Goal: Task Accomplishment & Management: Manage account settings

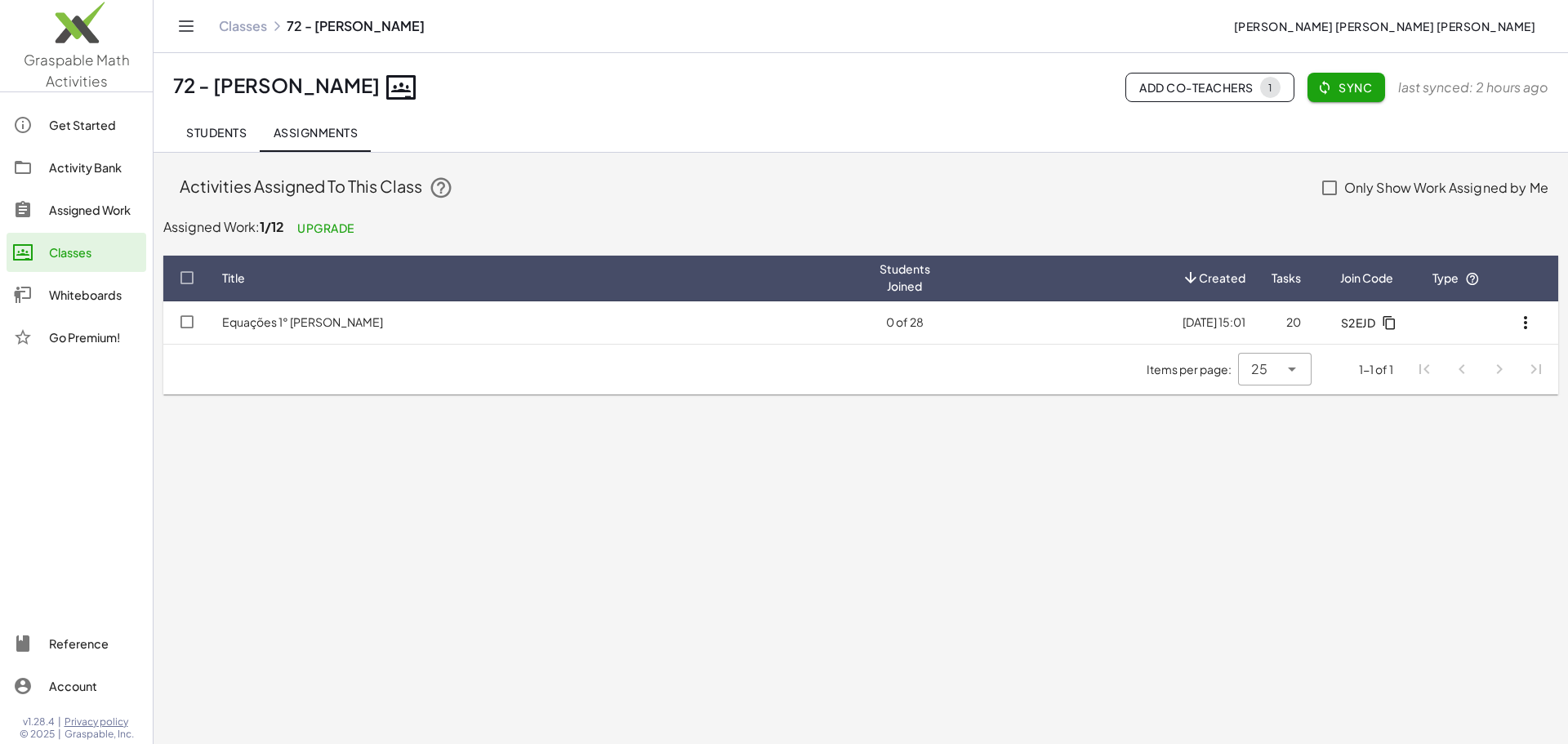
click at [306, 338] on td "Equações 1° [PERSON_NAME]" at bounding box center [538, 323] width 657 height 43
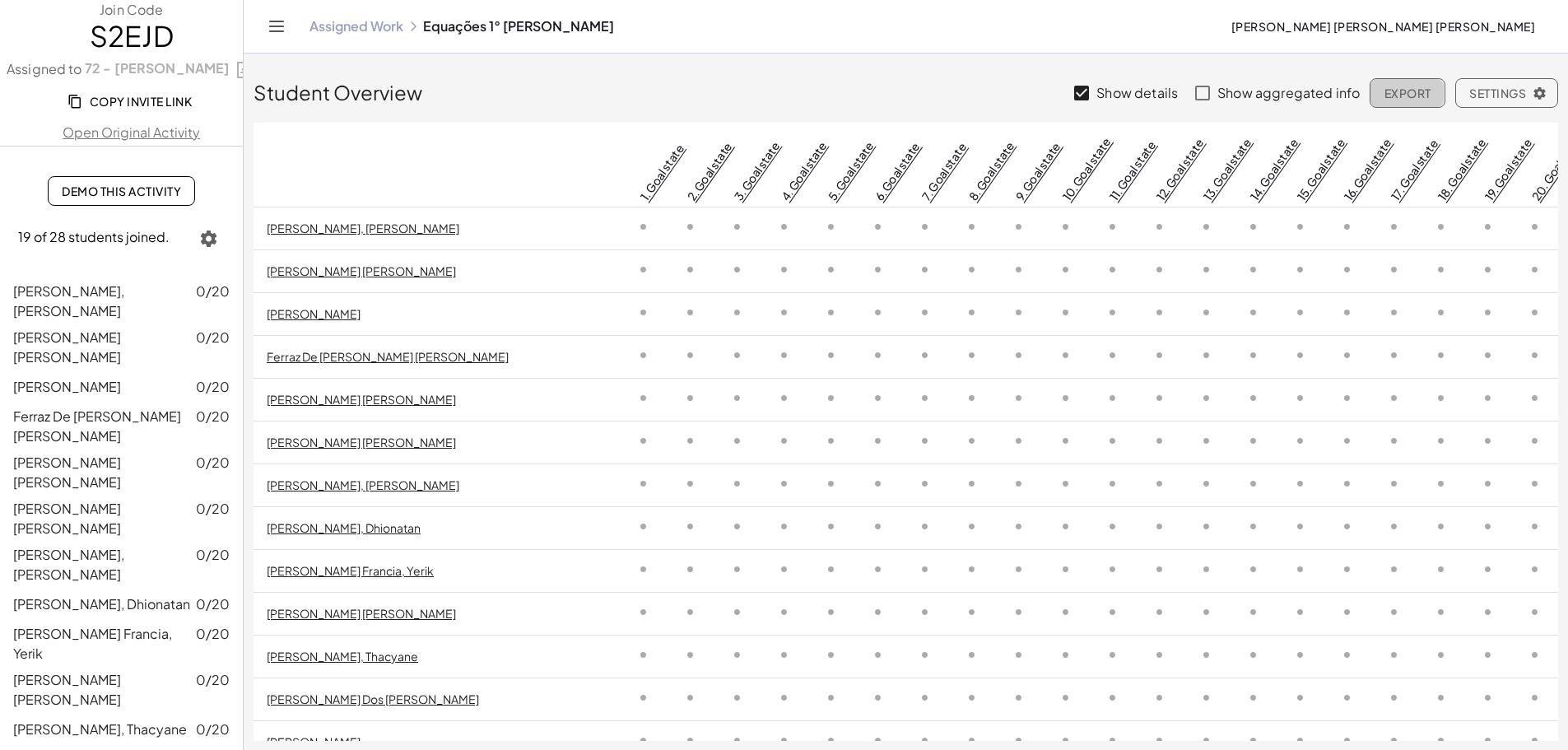
click at [1399, 96] on span "Export" at bounding box center [1407, 93] width 47 height 15
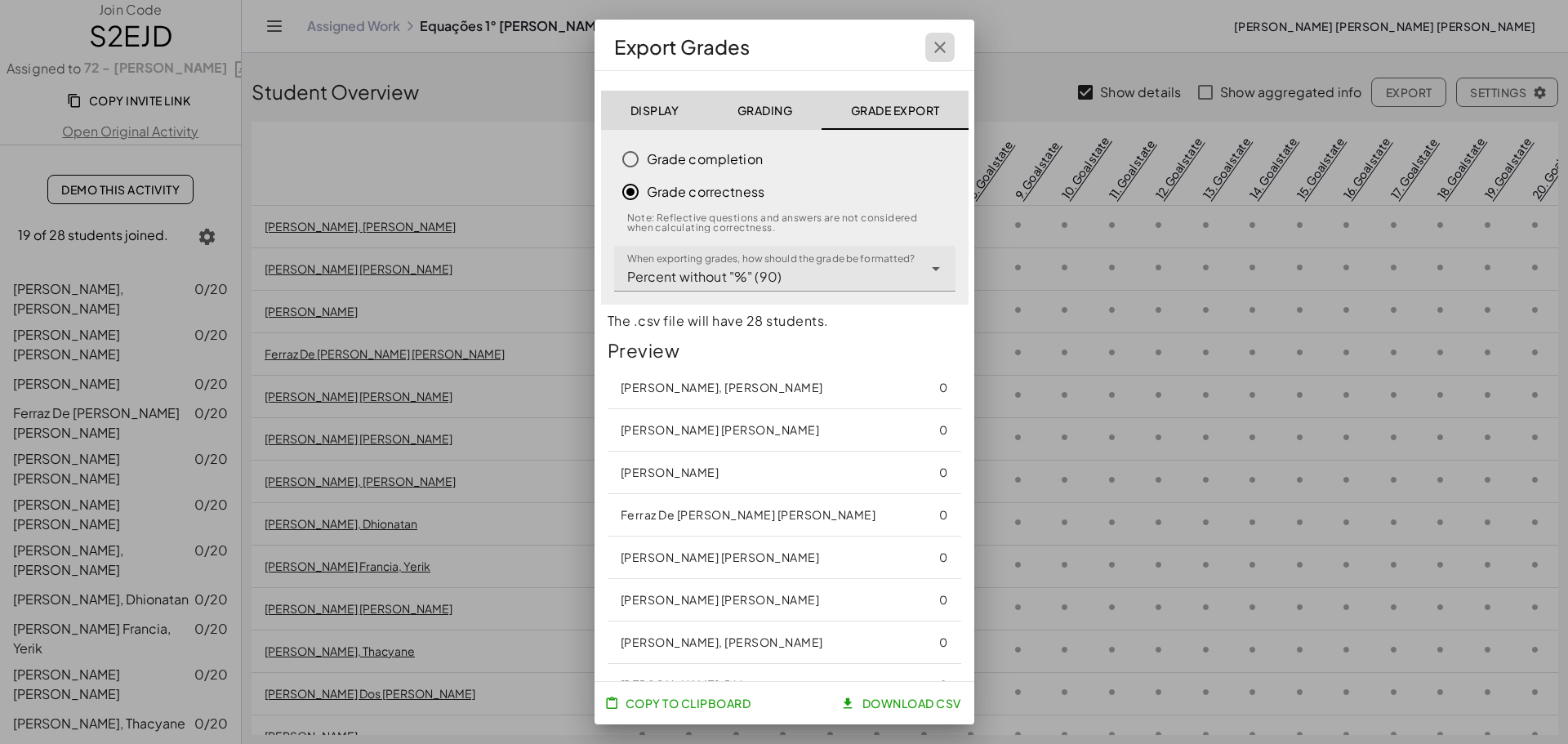
click at [934, 44] on icon "button" at bounding box center [940, 47] width 20 height 20
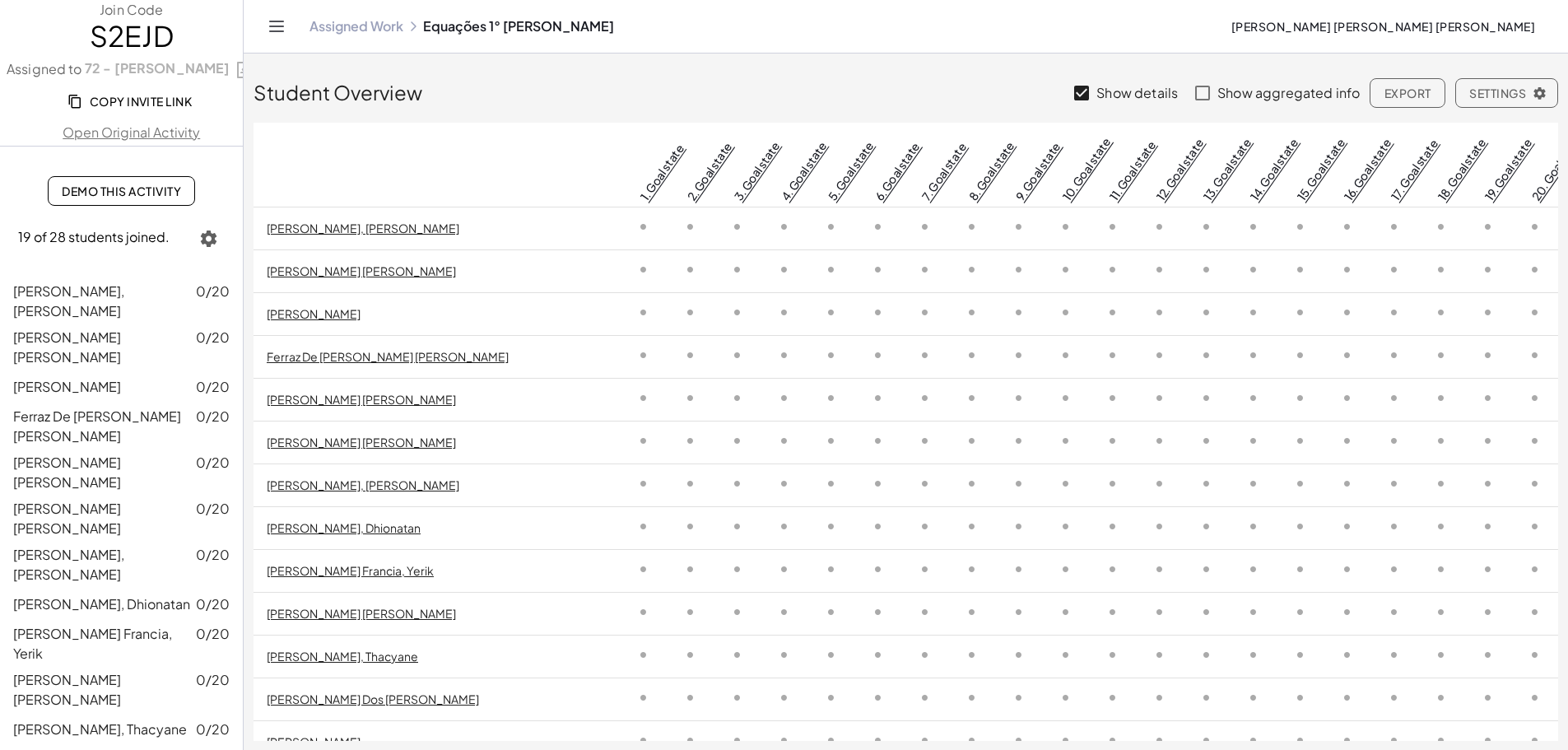
click at [758, 67] on div "Student Overview Show details Show aggregated info Export Settings" at bounding box center [906, 83] width 1304 height 59
click at [136, 202] on link "Demo This Activity" at bounding box center [121, 191] width 147 height 30
click at [135, 102] on span "Copy Invite Link" at bounding box center [131, 101] width 121 height 15
click at [357, 233] on link "[PERSON_NAME], [PERSON_NAME]" at bounding box center [363, 228] width 193 height 15
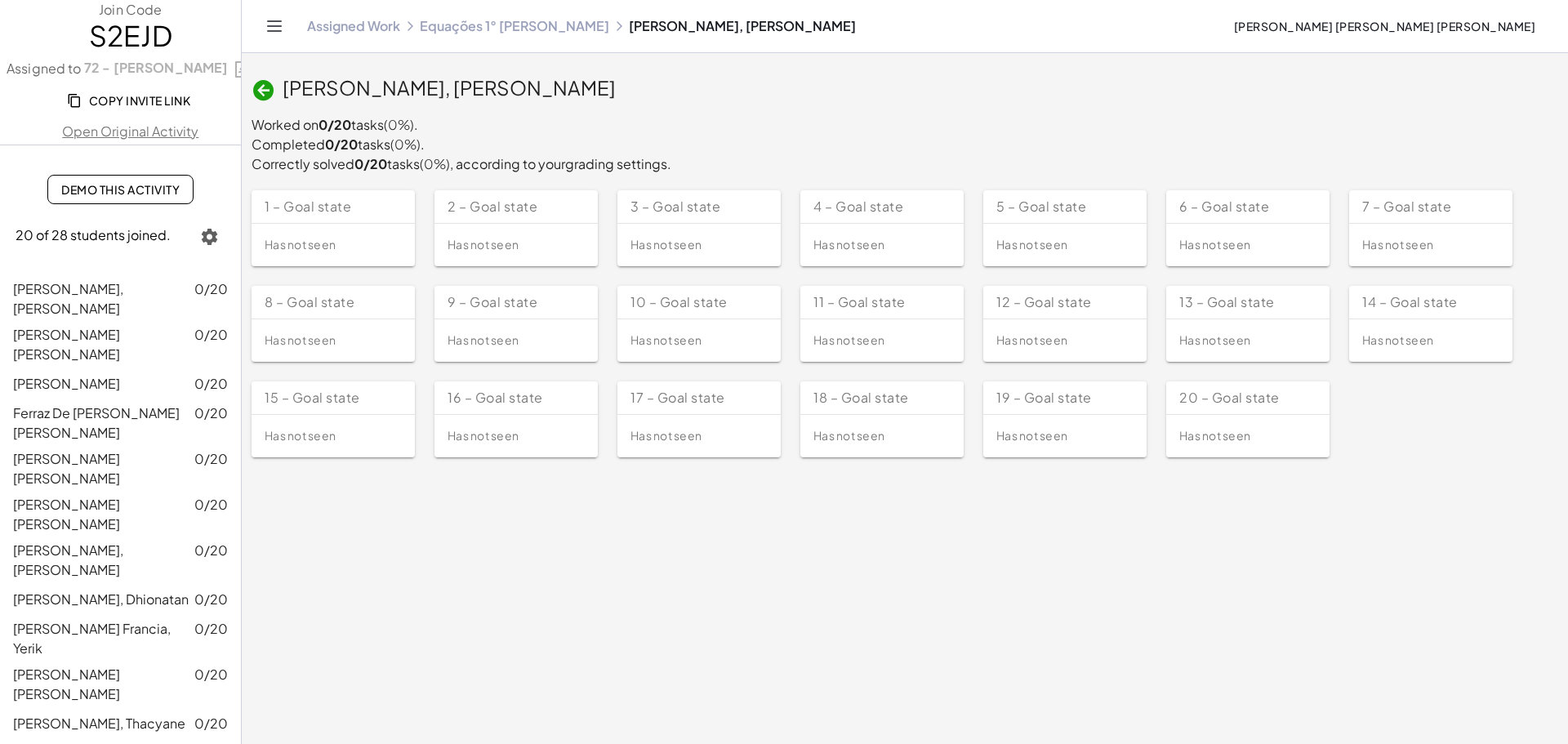
click at [151, 99] on span "Copy Invite Link" at bounding box center [130, 101] width 120 height 15
click at [173, 285] on div "[PERSON_NAME], [PERSON_NAME] 0/20" at bounding box center [120, 299] width 215 height 39
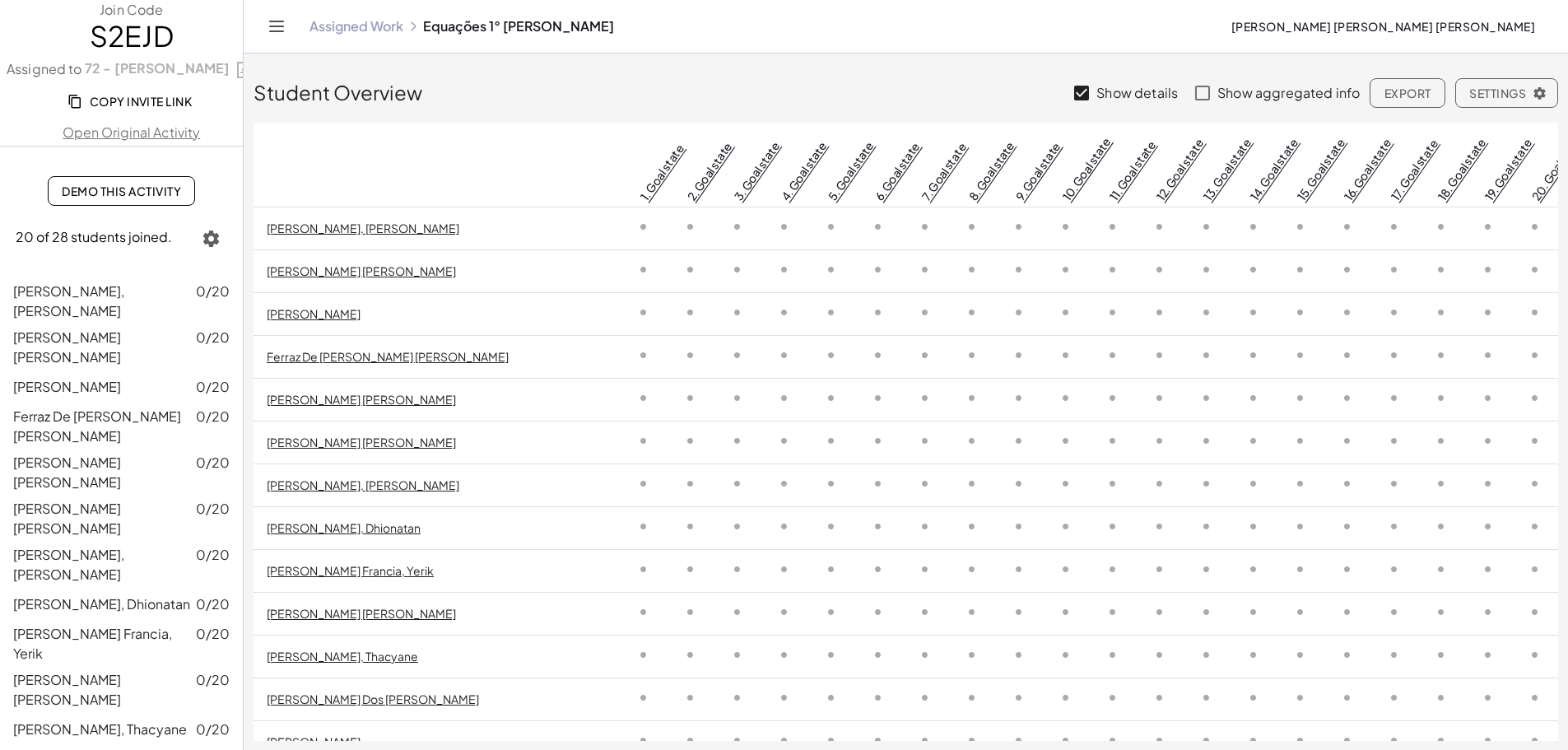
click at [284, 18] on icon "Toggle navigation" at bounding box center [277, 26] width 20 height 20
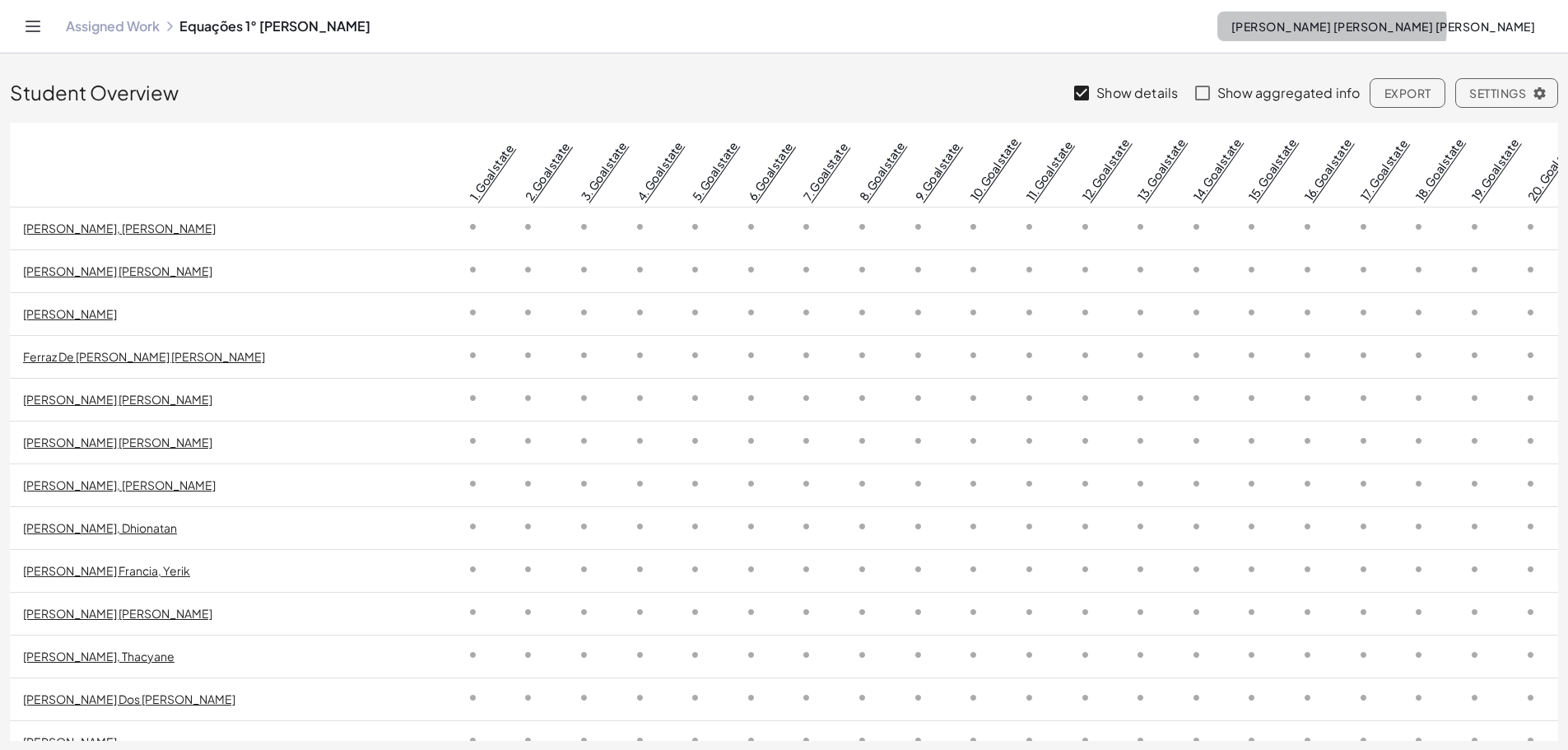
click at [1362, 16] on button "[PERSON_NAME] [PERSON_NAME] [PERSON_NAME]" at bounding box center [1383, 26] width 331 height 30
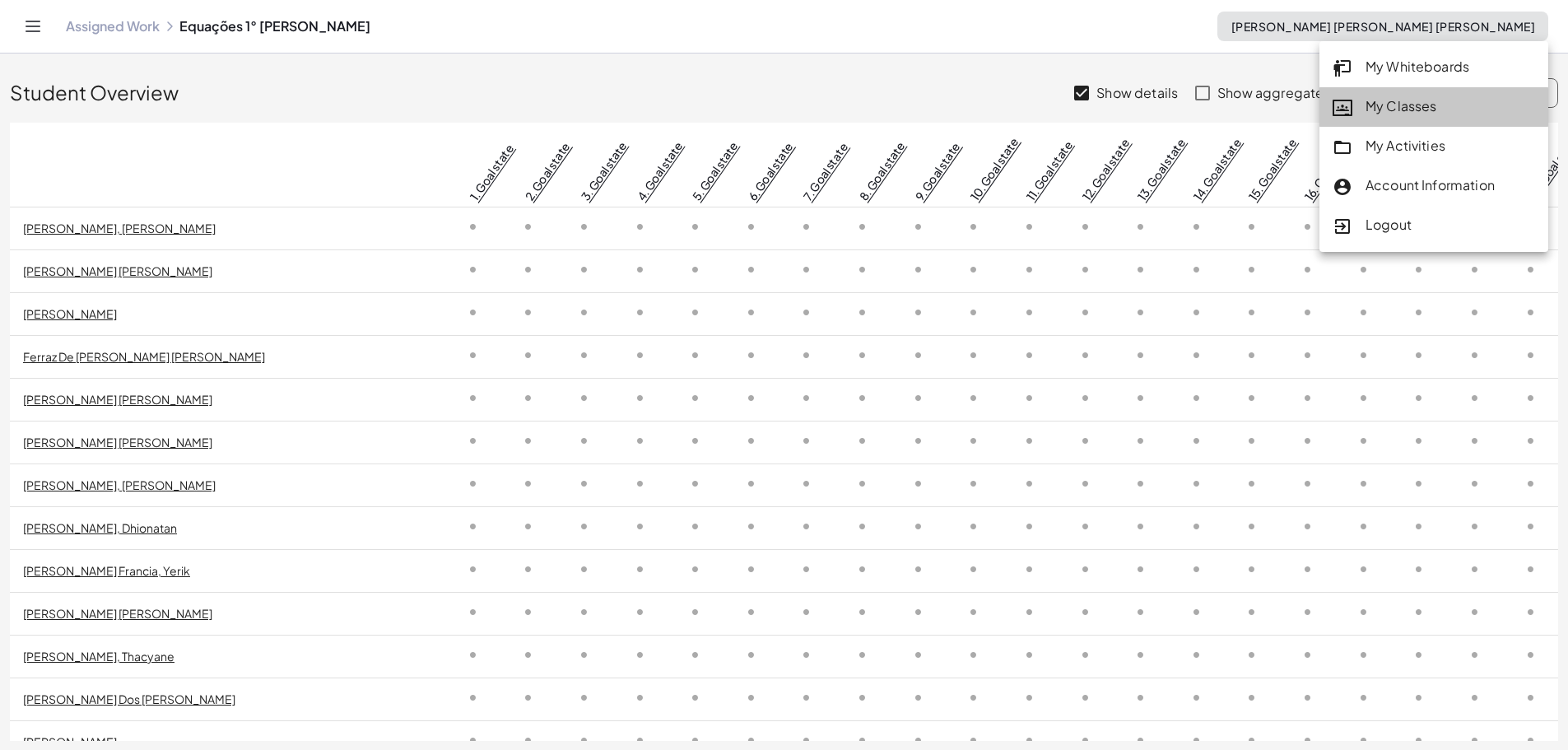
click at [1402, 120] on link "My Classes" at bounding box center [1434, 107] width 229 height 40
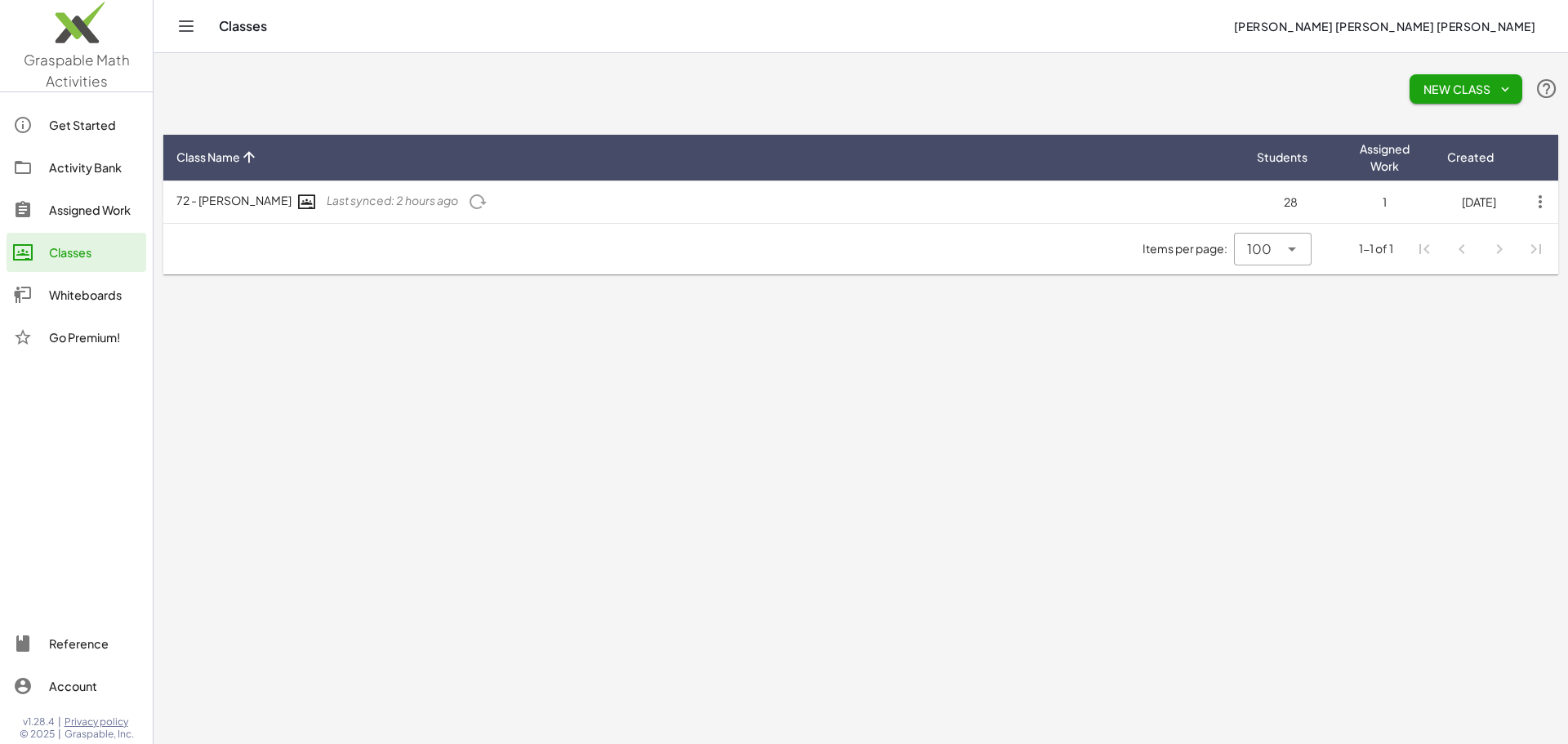
click at [1265, 199] on td "28" at bounding box center [1290, 202] width 94 height 43
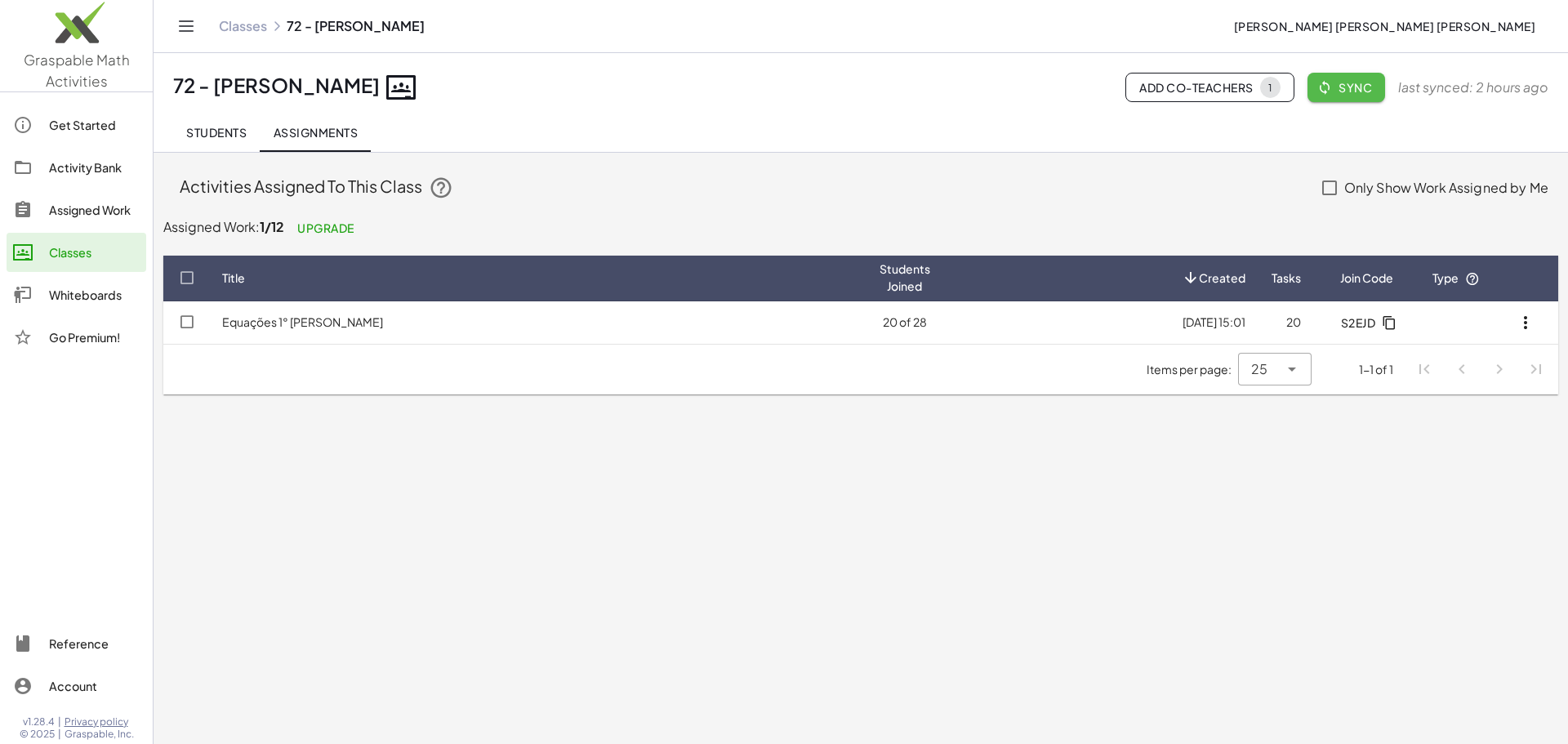
click at [1356, 95] on span "Sync" at bounding box center [1346, 87] width 52 height 15
click at [1329, 90] on icon "button" at bounding box center [1324, 87] width 15 height 15
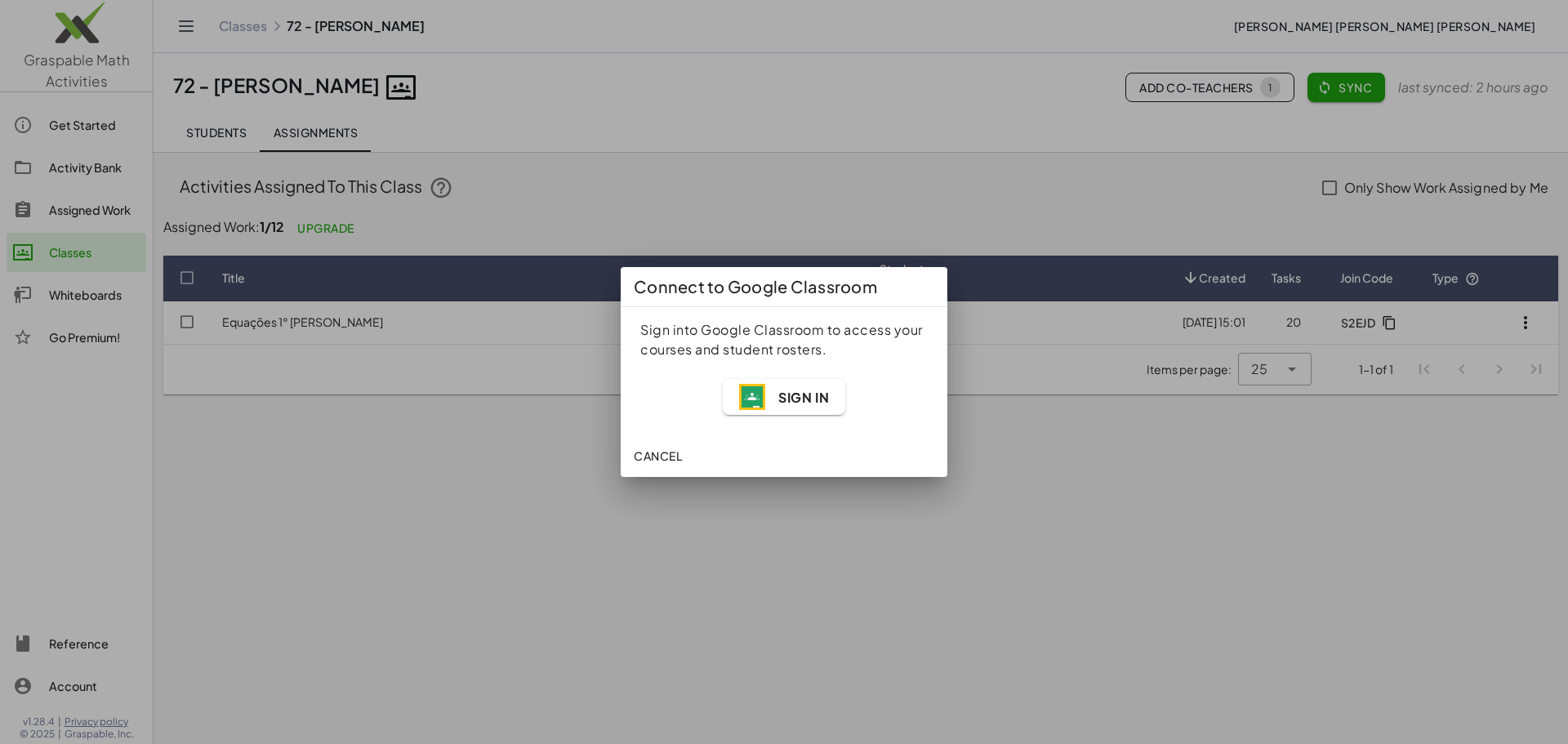
click at [1329, 90] on div at bounding box center [784, 372] width 1568 height 744
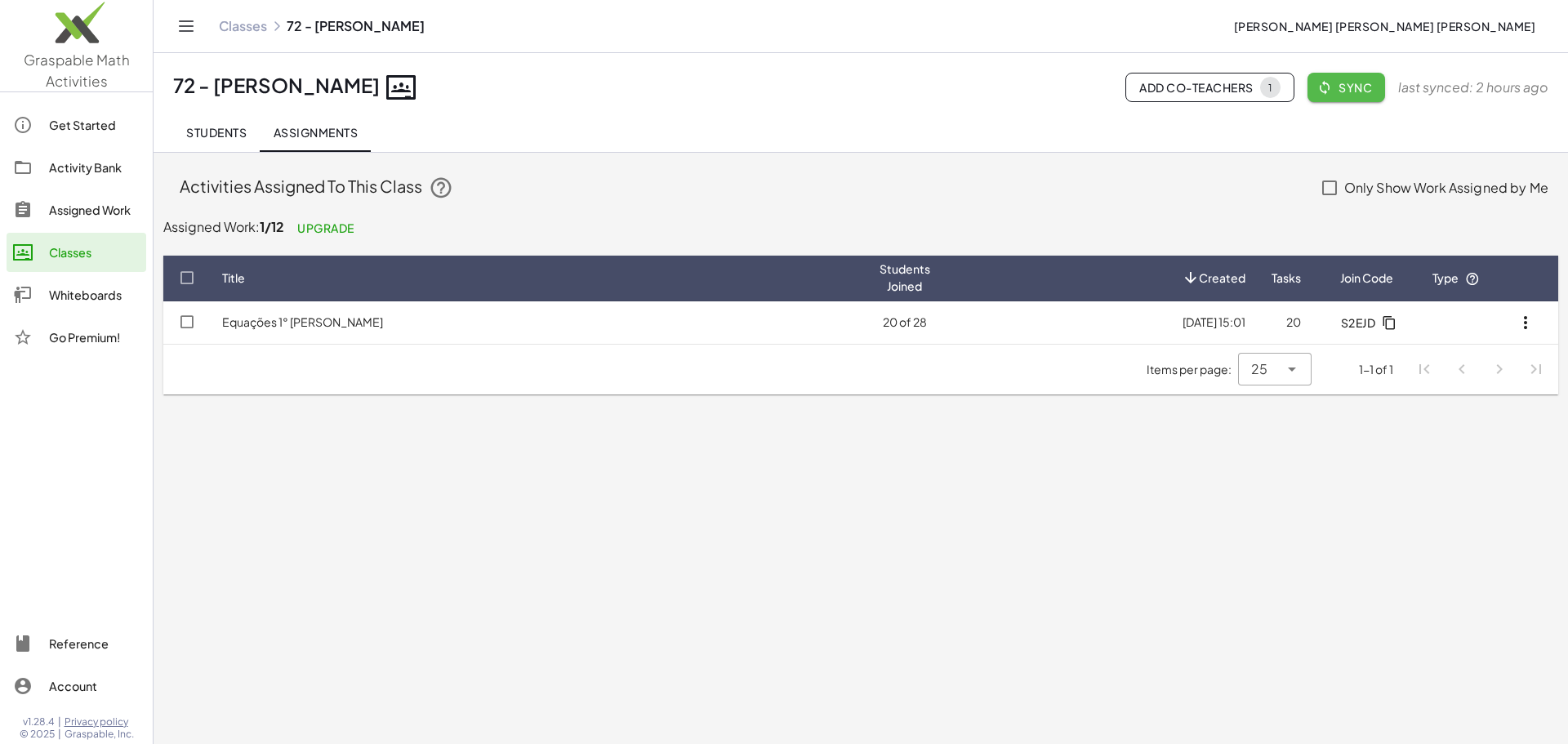
click at [1329, 90] on icon "button" at bounding box center [1324, 87] width 15 height 15
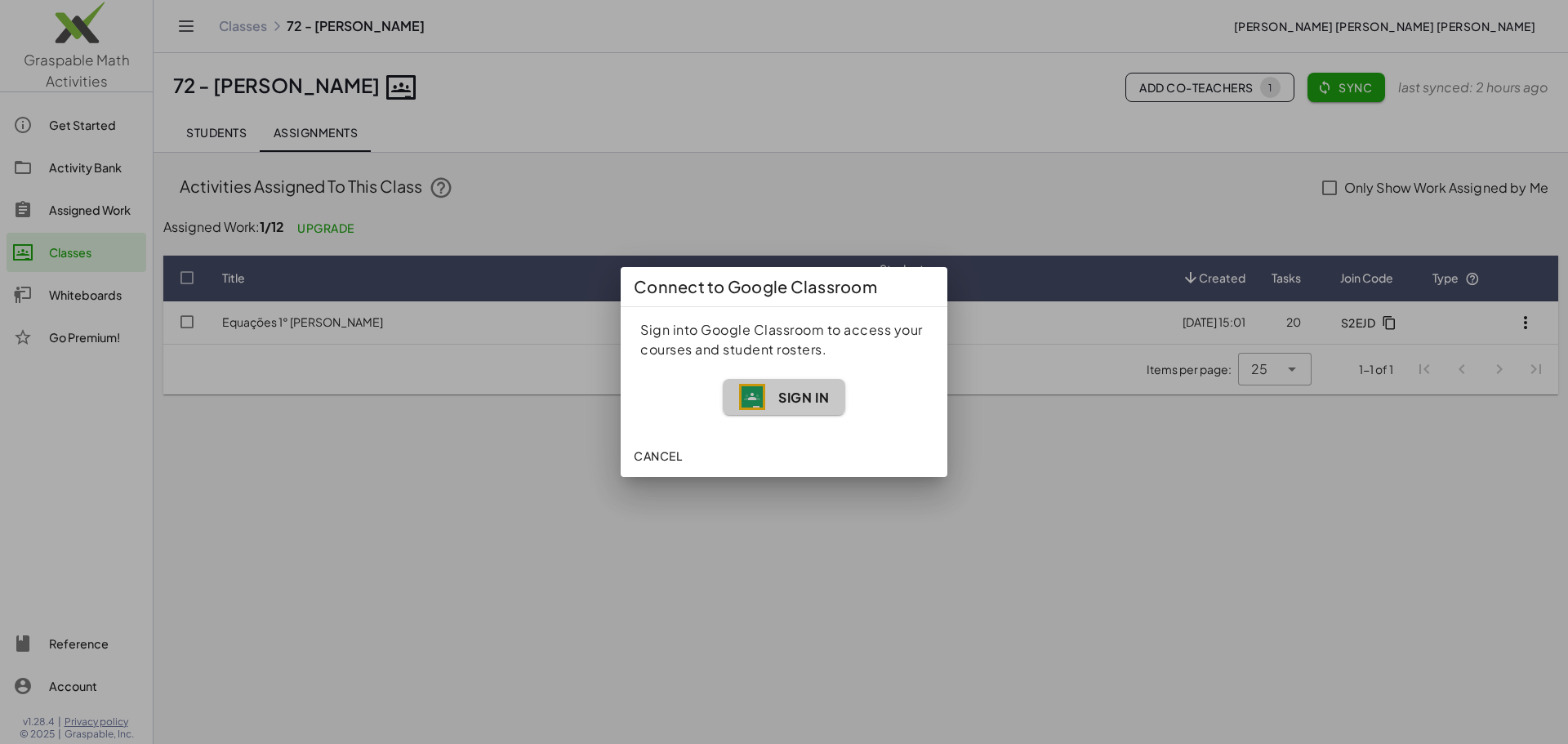
click at [784, 408] on span "Sign In" at bounding box center [784, 397] width 90 height 26
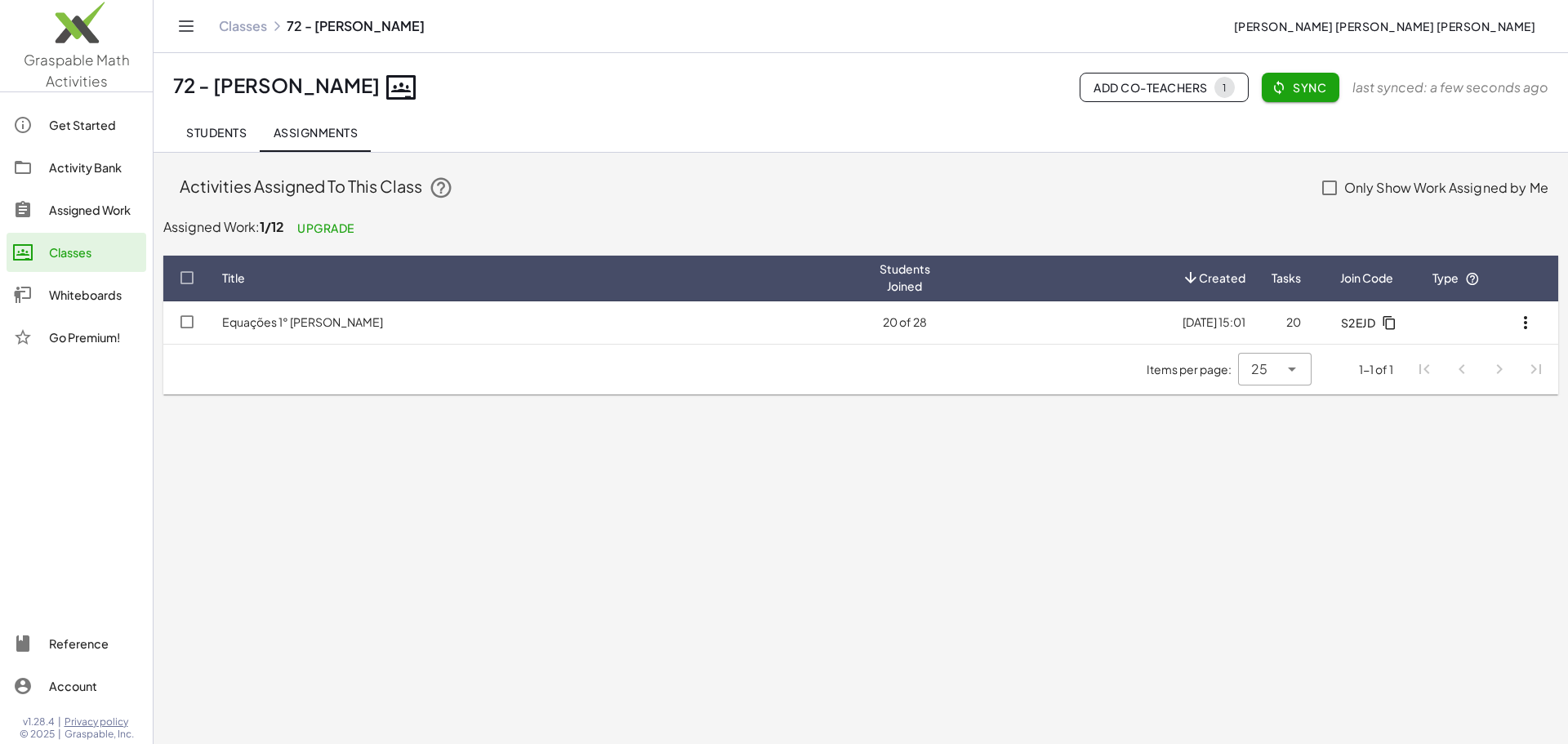
click at [867, 302] on td "20 of 28" at bounding box center [905, 323] width 77 height 43
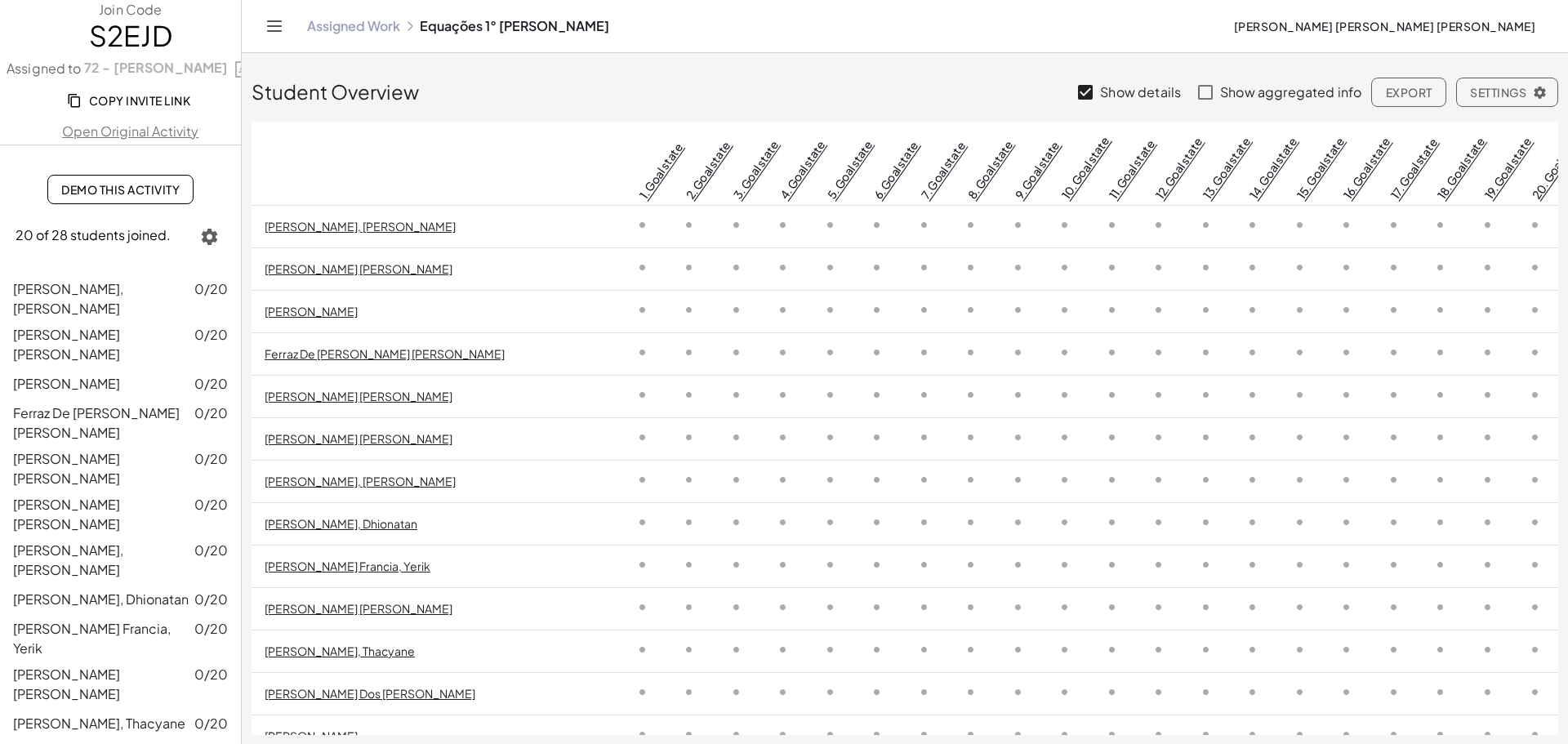
click at [453, 23] on div "Assigned Work Equações 1° [PERSON_NAME]" at bounding box center [758, 26] width 901 height 16
click at [319, 24] on link "Assigned Work" at bounding box center [354, 26] width 93 height 16
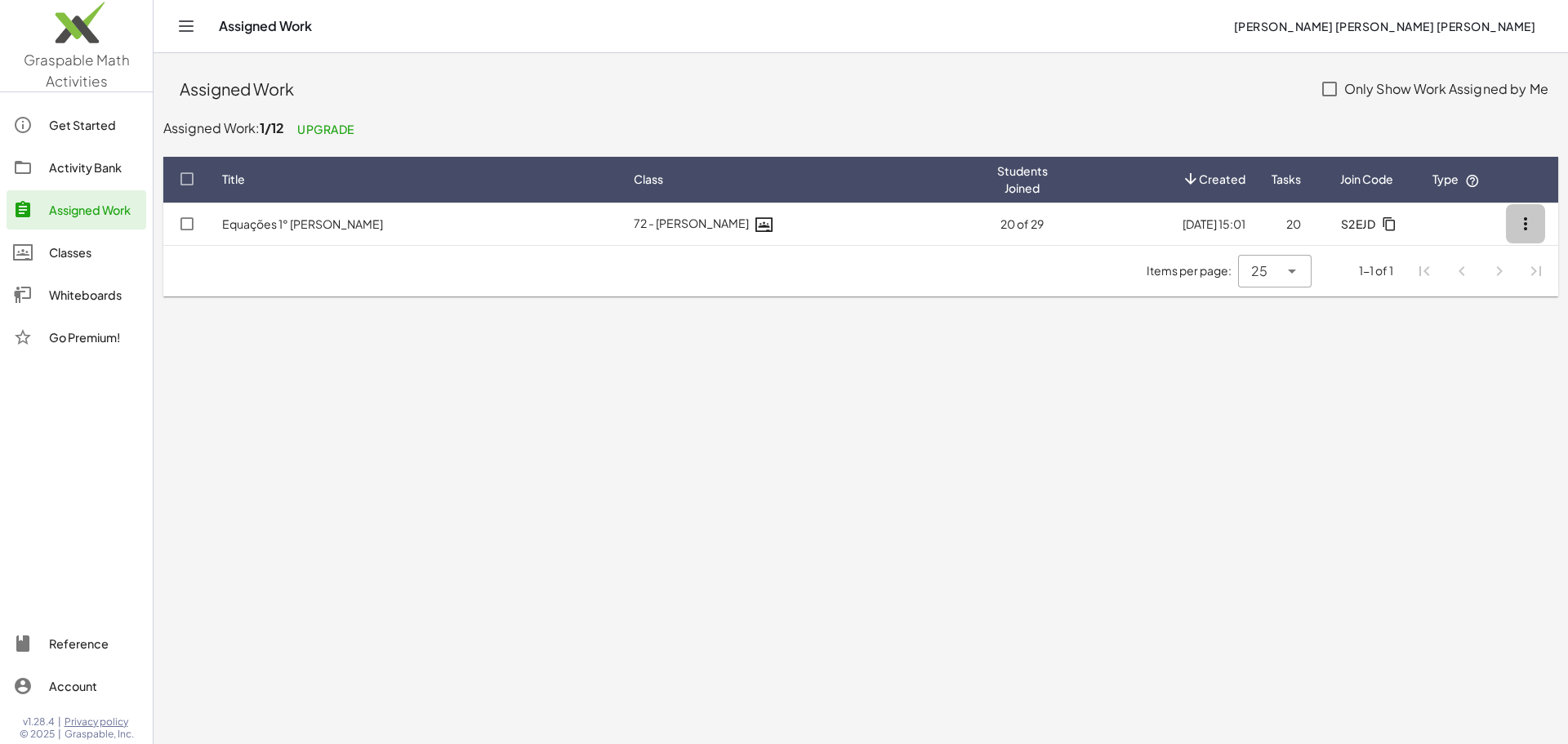
click at [1529, 230] on icon "button" at bounding box center [1525, 224] width 20 height 20
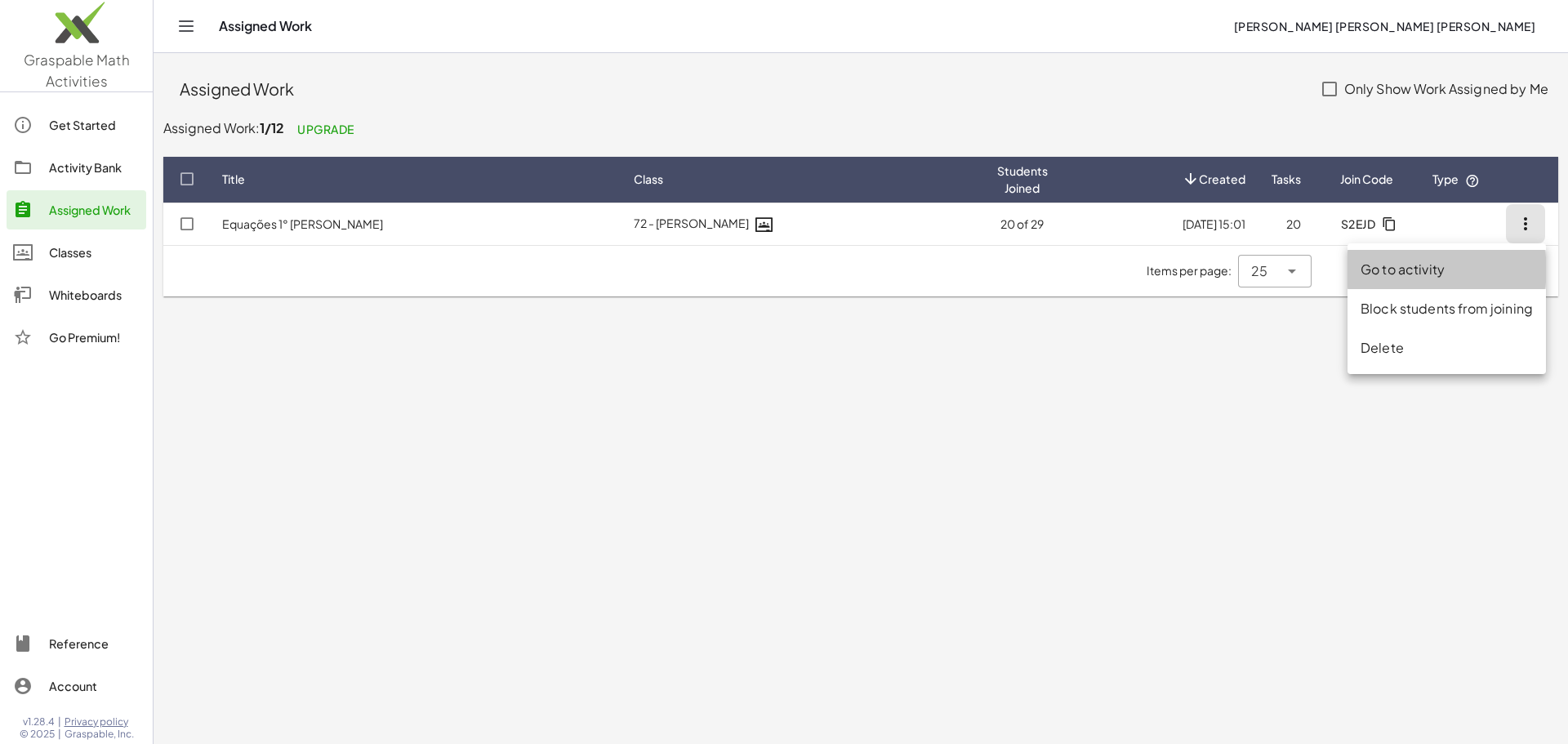
click at [1441, 263] on div "Go to activity" at bounding box center [1446, 270] width 172 height 20
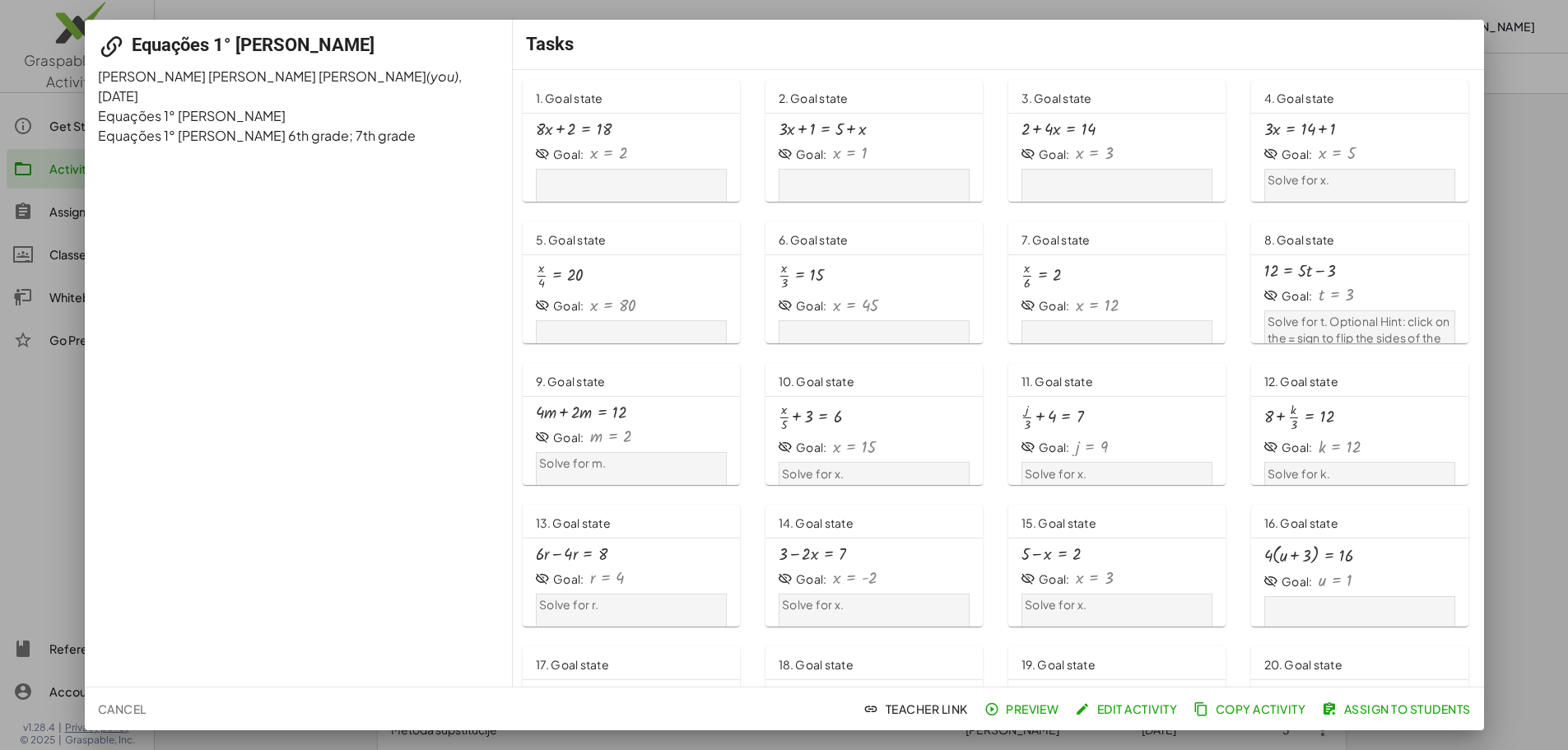
click at [1360, 713] on span "Assign to Students" at bounding box center [1397, 709] width 145 height 15
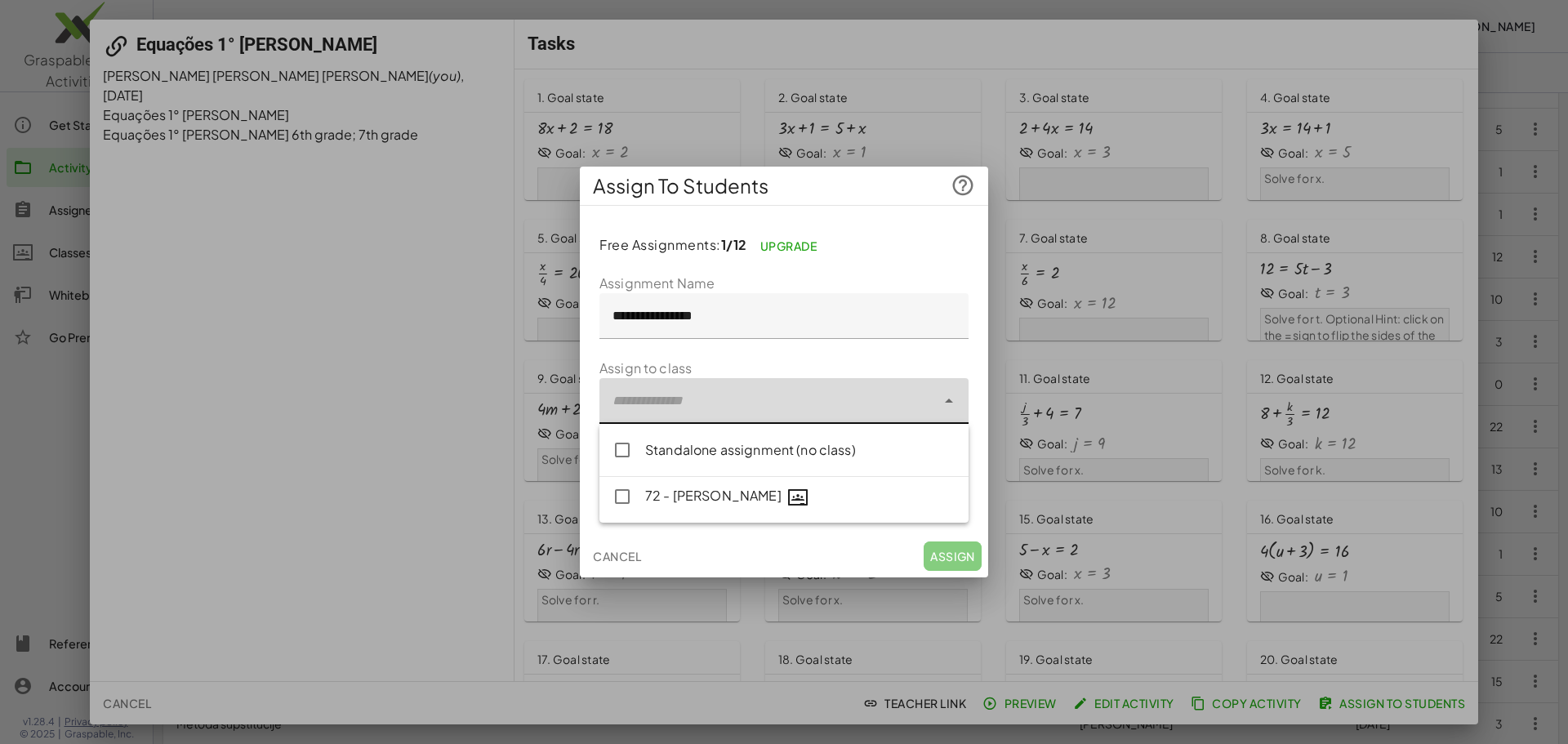
click at [691, 410] on div at bounding box center [768, 401] width 337 height 46
type input "**********"
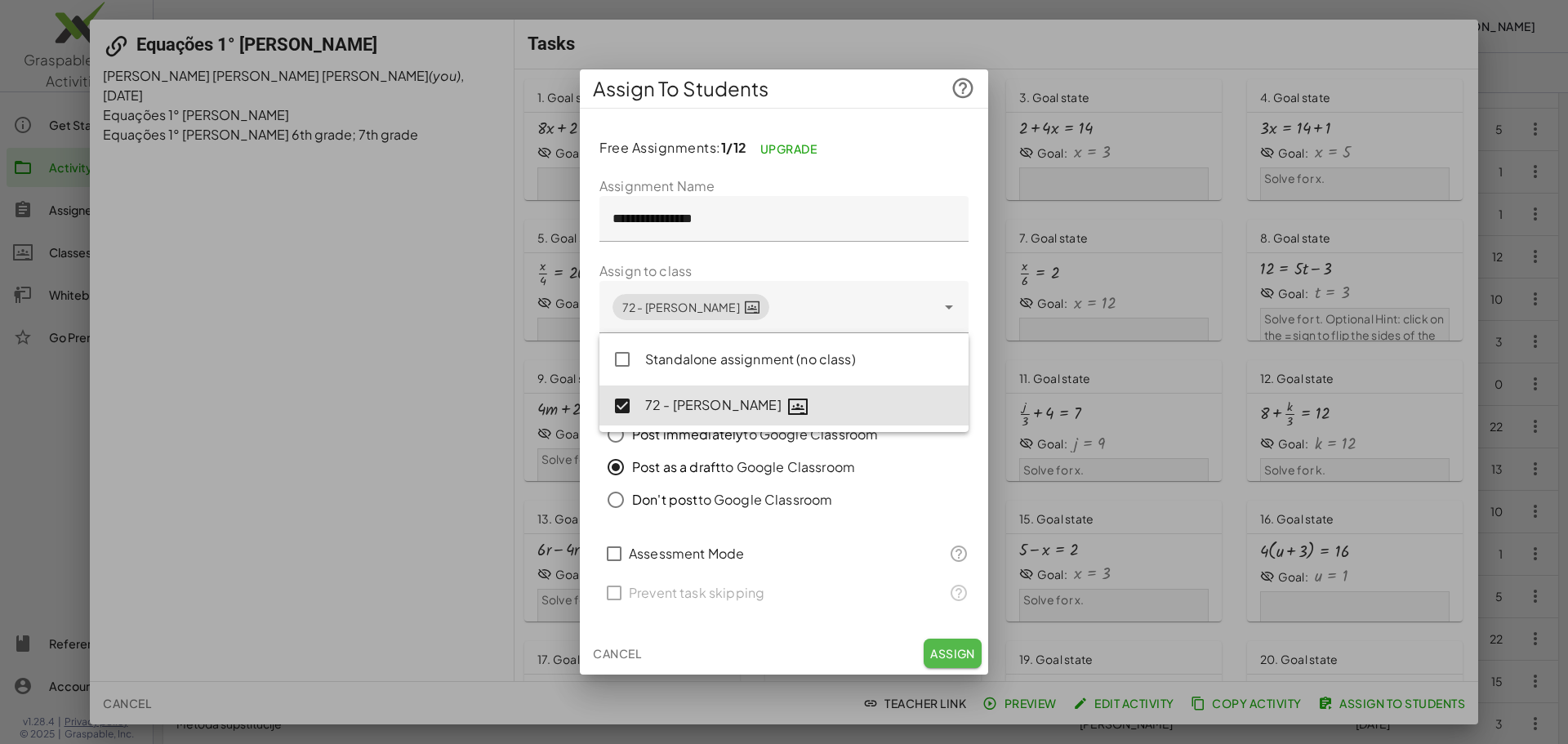
click at [953, 647] on span "Assign" at bounding box center [952, 653] width 45 height 15
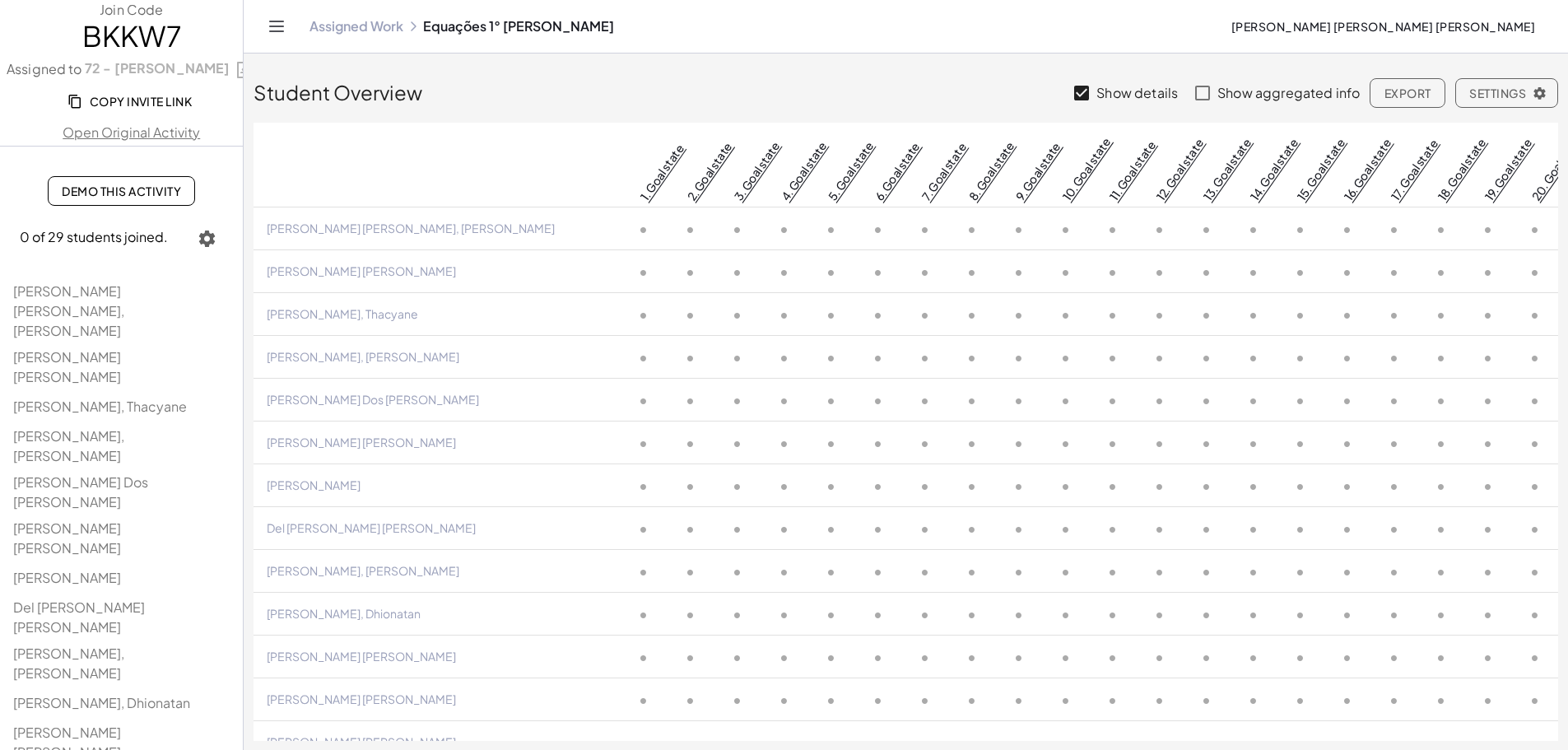
scroll to position [1, 0]
click at [123, 195] on span "Demo This Activity" at bounding box center [121, 191] width 119 height 15
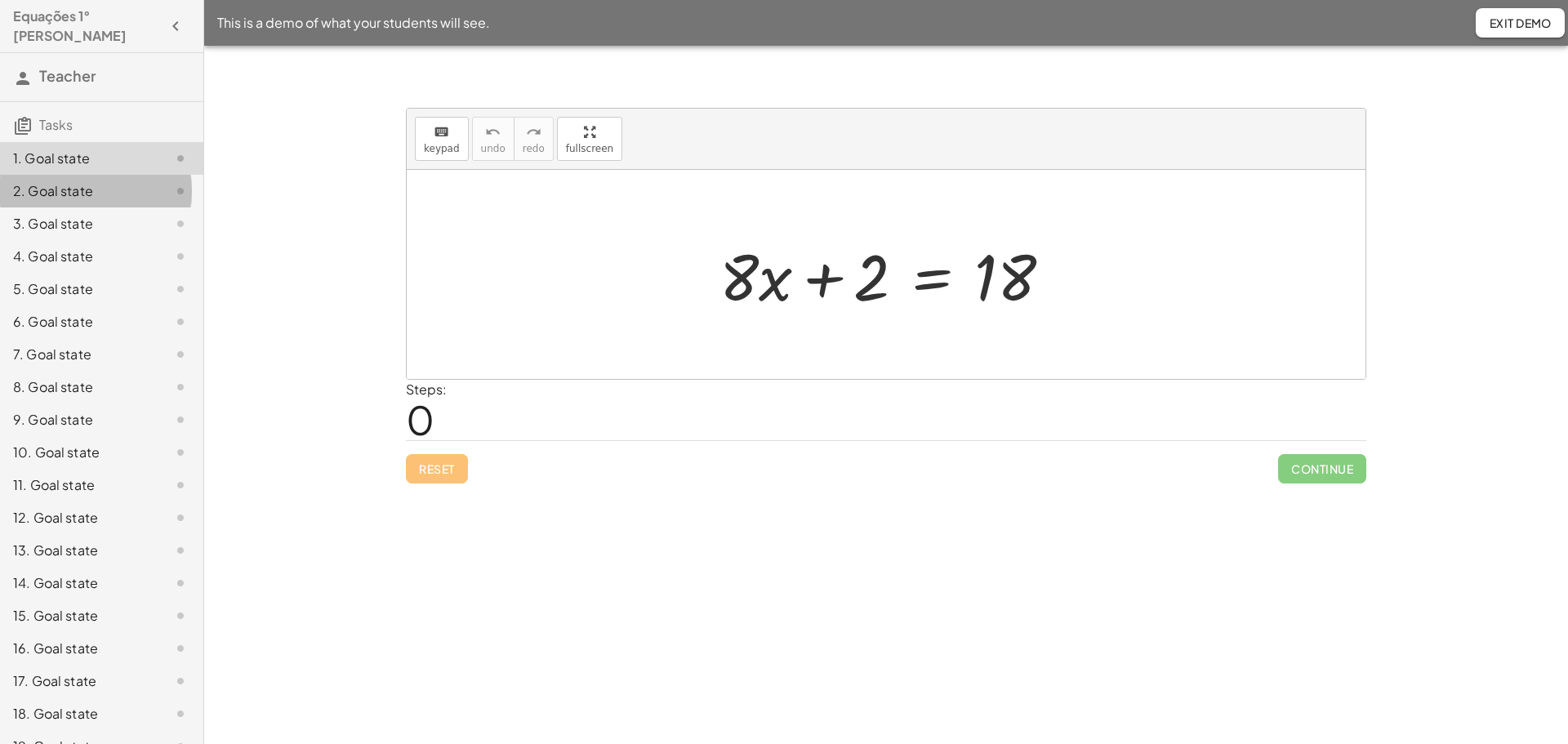
click at [56, 190] on div "2. Goal state" at bounding box center [78, 191] width 132 height 20
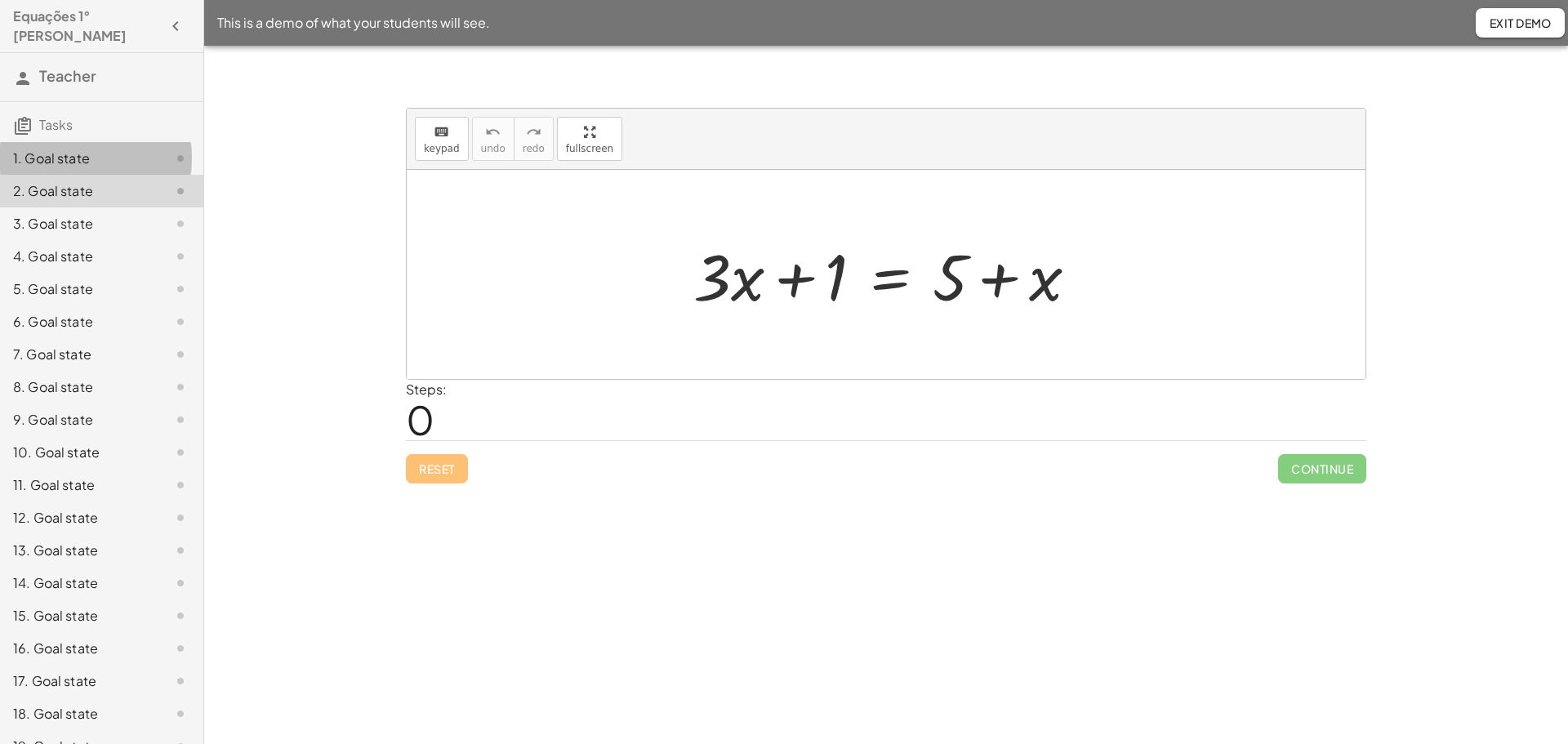
click at [46, 149] on div "1. Goal state" at bounding box center [78, 159] width 132 height 20
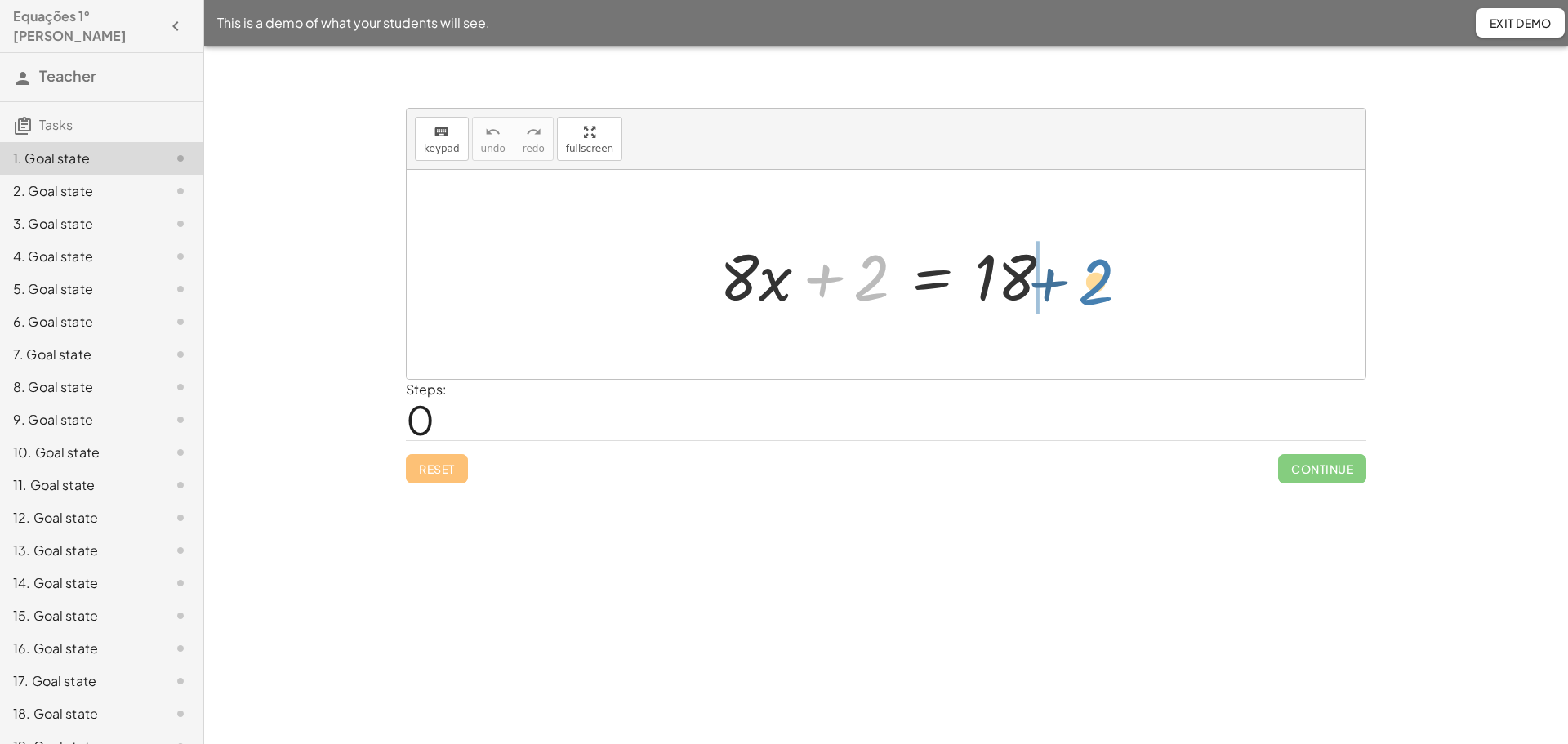
drag, startPoint x: 871, startPoint y: 289, endPoint x: 1097, endPoint y: 292, distance: 226.0
click at [1097, 292] on div "+ 2 + · 8 · x + 2 = 18" at bounding box center [885, 275] width 959 height 209
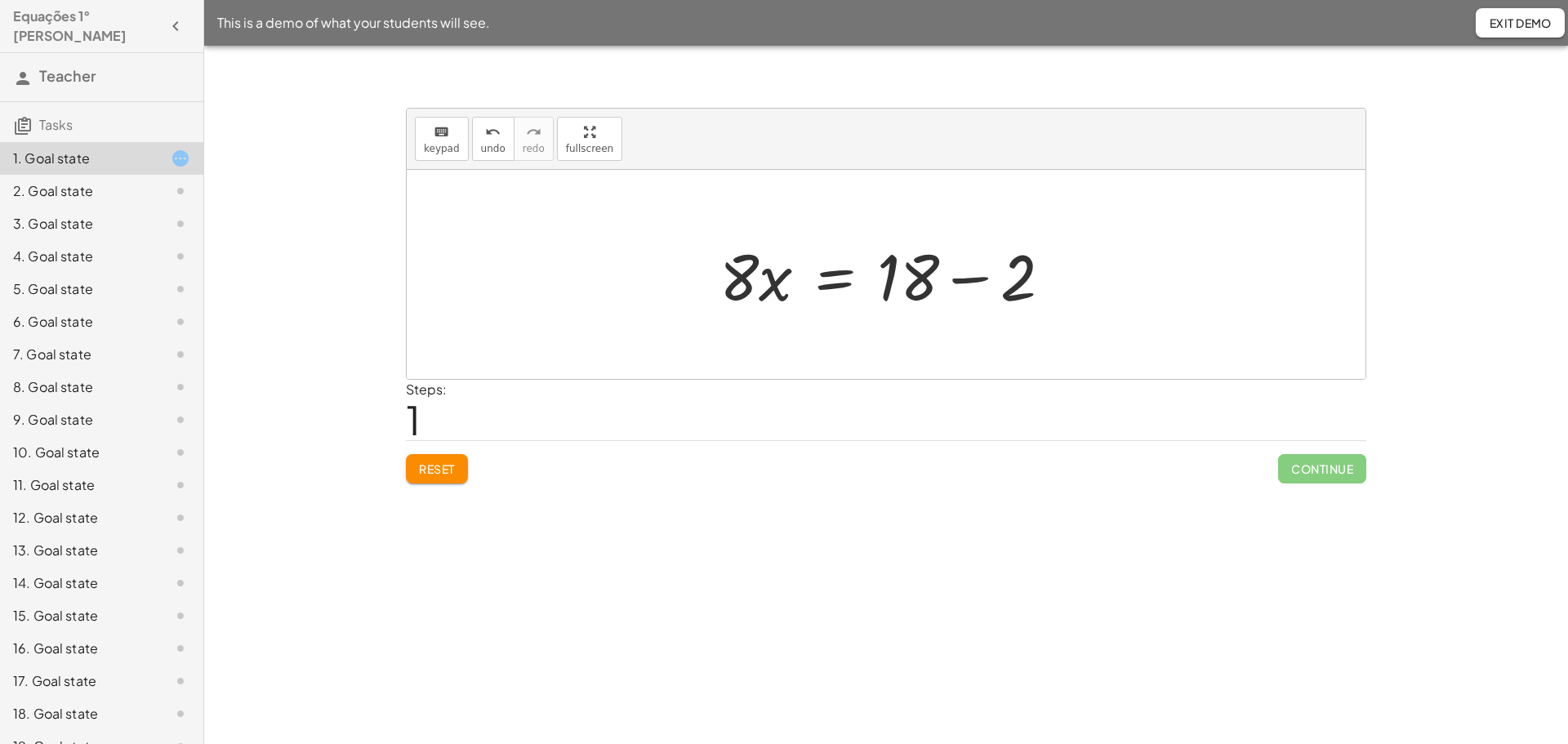
click at [966, 285] on div at bounding box center [892, 275] width 361 height 84
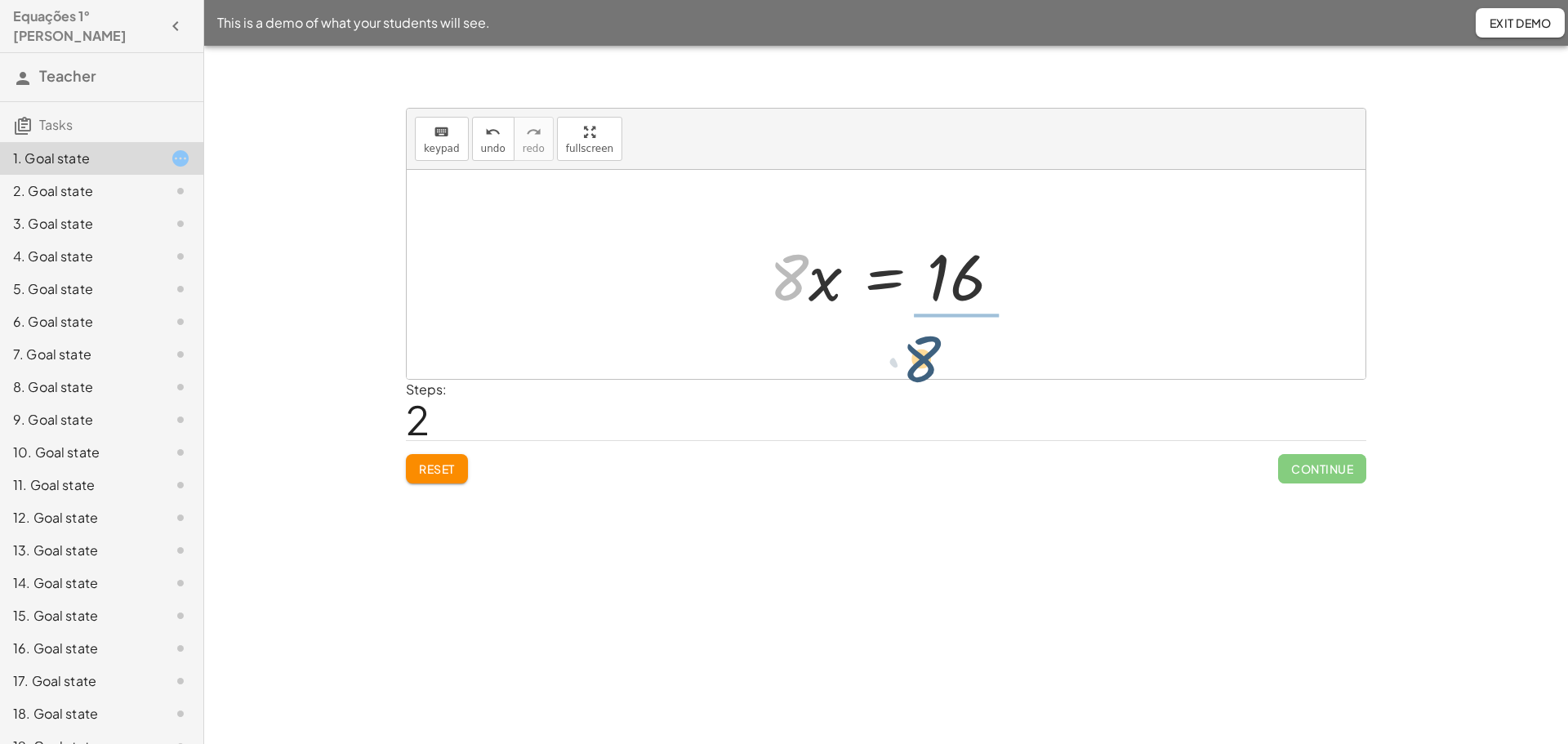
drag, startPoint x: 796, startPoint y: 271, endPoint x: 955, endPoint y: 351, distance: 178.0
click at [939, 278] on div at bounding box center [892, 275] width 229 height 126
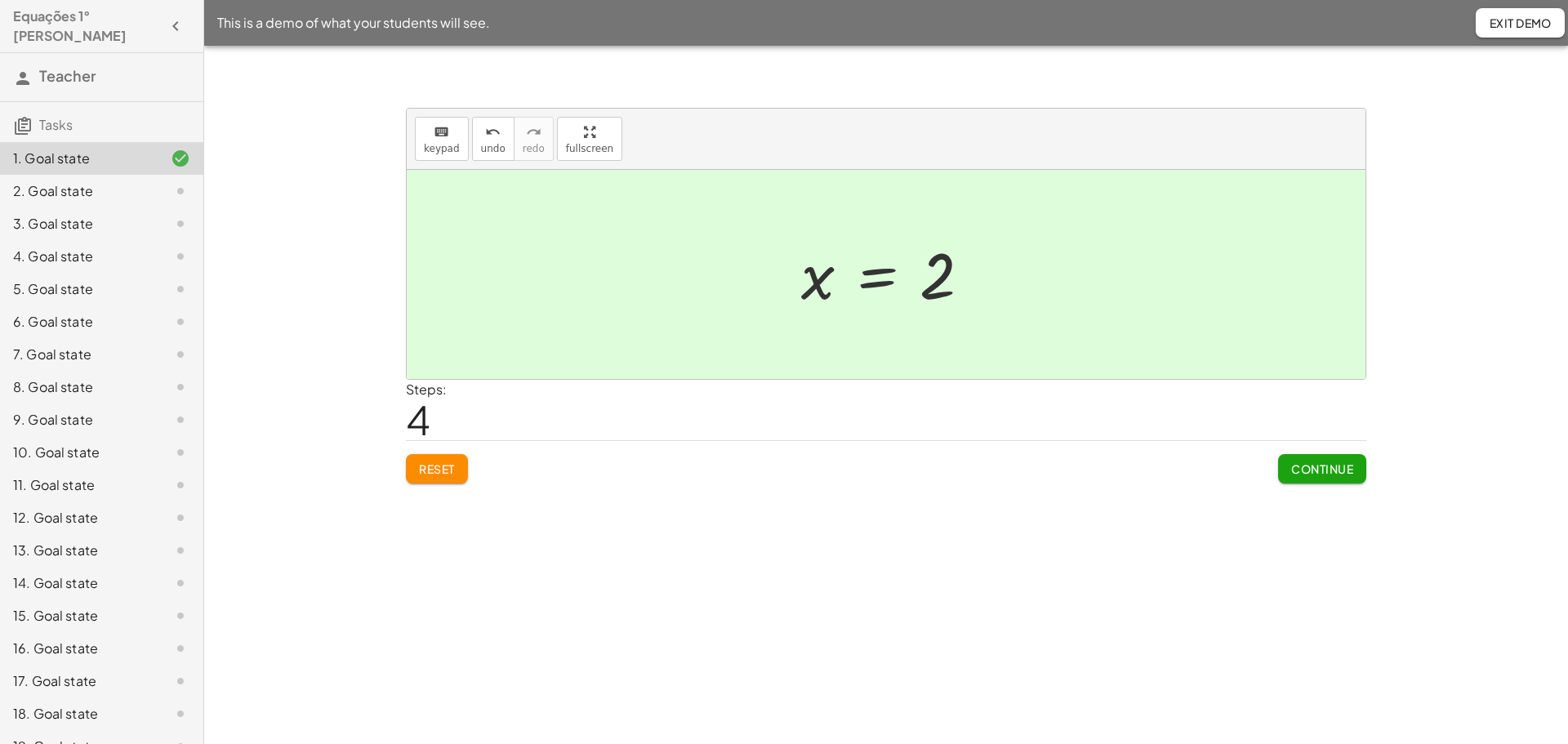
click at [1567, 15] on div "This is a demo of what your students will see. Exit Demo" at bounding box center [886, 23] width 1364 height 46
click at [1546, 25] on span "Exit Demo" at bounding box center [1520, 23] width 63 height 15
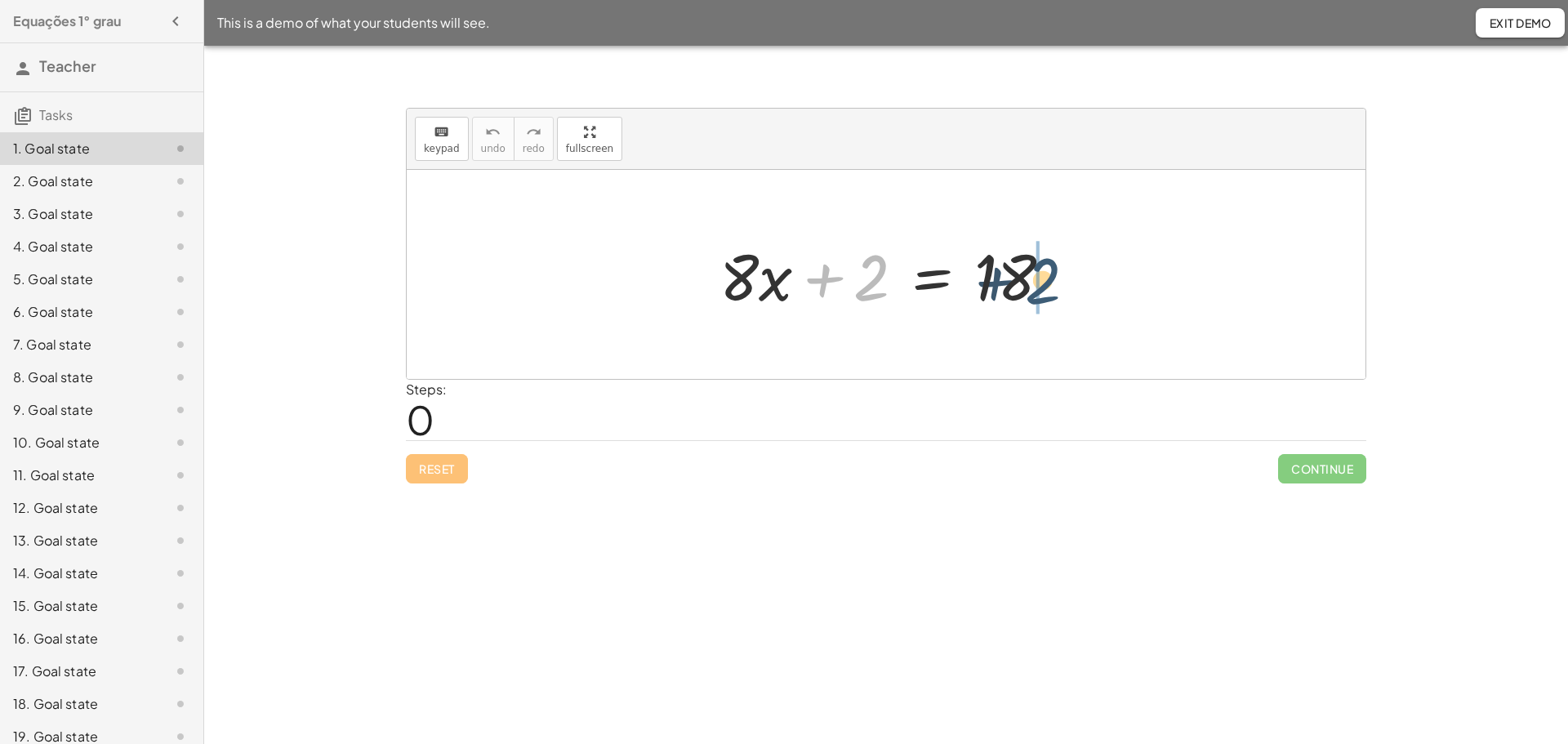
drag, startPoint x: 876, startPoint y: 274, endPoint x: 1065, endPoint y: 276, distance: 189.0
click at [1065, 276] on div at bounding box center [892, 275] width 361 height 84
click at [972, 277] on div at bounding box center [892, 275] width 361 height 84
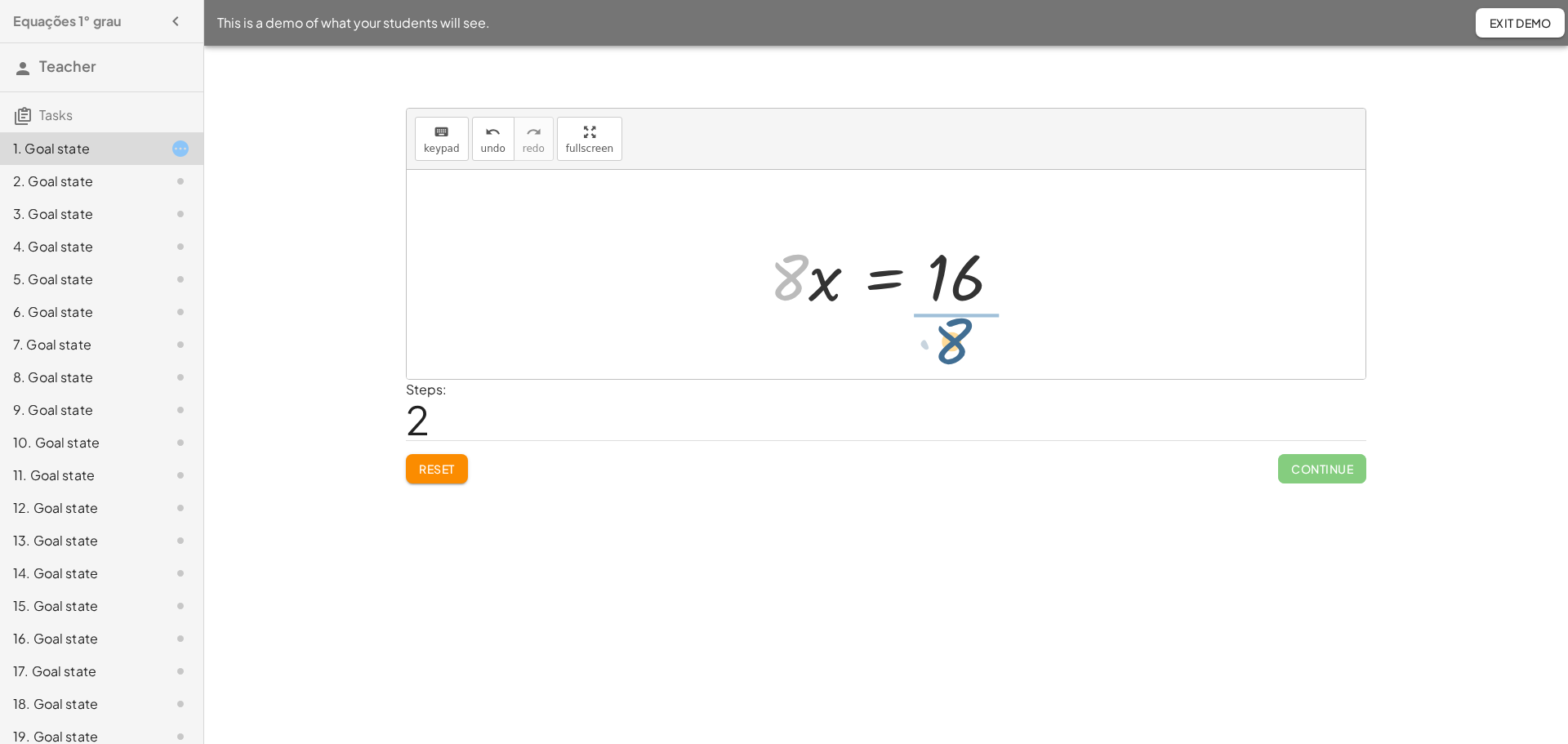
drag, startPoint x: 793, startPoint y: 283, endPoint x: 960, endPoint y: 347, distance: 178.8
click at [945, 280] on div at bounding box center [892, 275] width 229 height 126
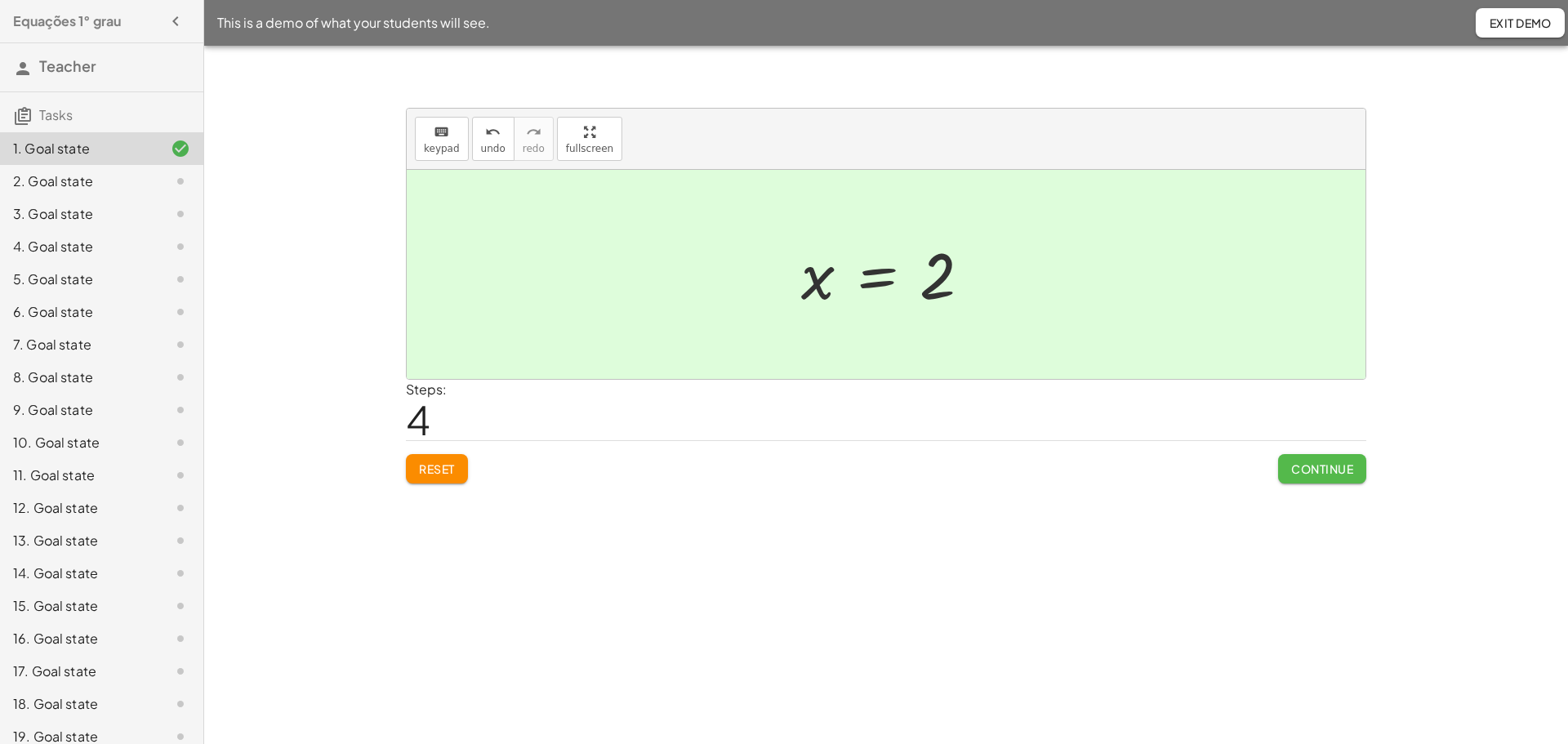
click at [1325, 461] on span "Continue" at bounding box center [1322, 468] width 62 height 15
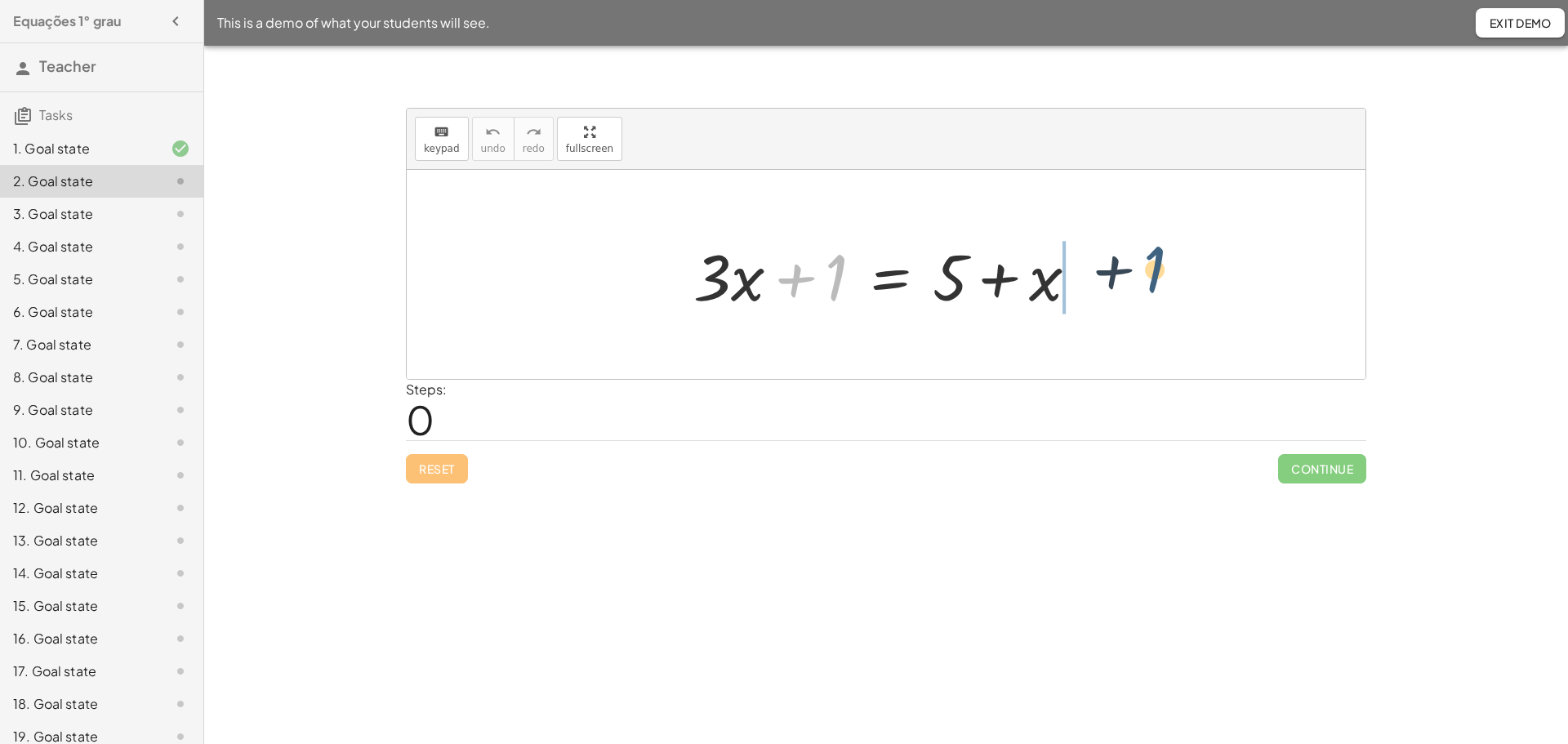
drag, startPoint x: 827, startPoint y: 289, endPoint x: 1189, endPoint y: 280, distance: 362.1
click at [1189, 280] on div "+ 1 + · 3 · x + 1 = + 5 + x" at bounding box center [885, 275] width 959 height 209
drag, startPoint x: 834, startPoint y: 286, endPoint x: 1006, endPoint y: 286, distance: 172.0
click at [1006, 286] on div at bounding box center [892, 275] width 414 height 84
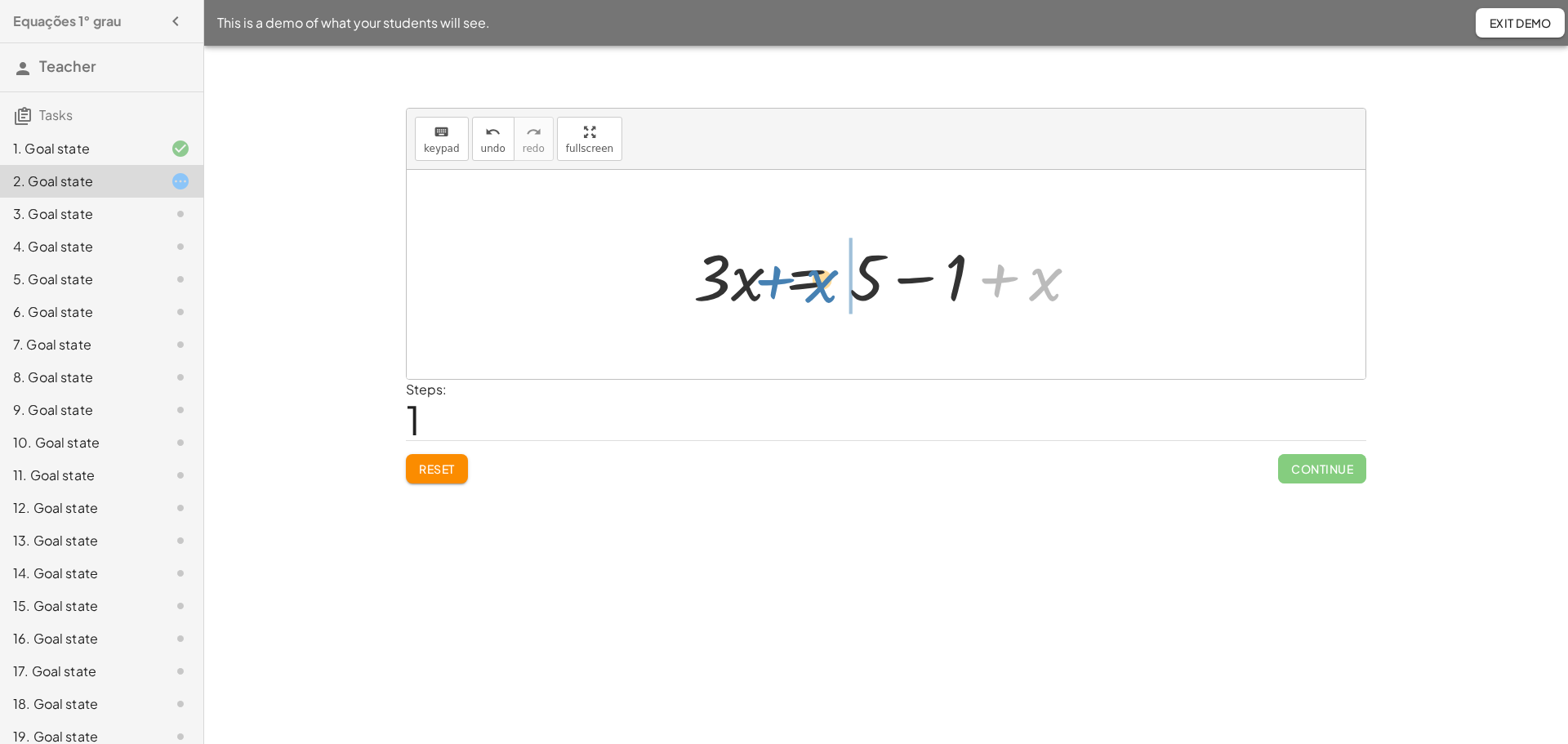
drag, startPoint x: 1041, startPoint y: 287, endPoint x: 817, endPoint y: 289, distance: 224.0
click at [817, 289] on div at bounding box center [892, 275] width 414 height 84
drag, startPoint x: 868, startPoint y: 289, endPoint x: 772, endPoint y: 284, distance: 96.1
click at [772, 284] on div at bounding box center [892, 275] width 414 height 84
click at [793, 279] on div at bounding box center [892, 275] width 414 height 84
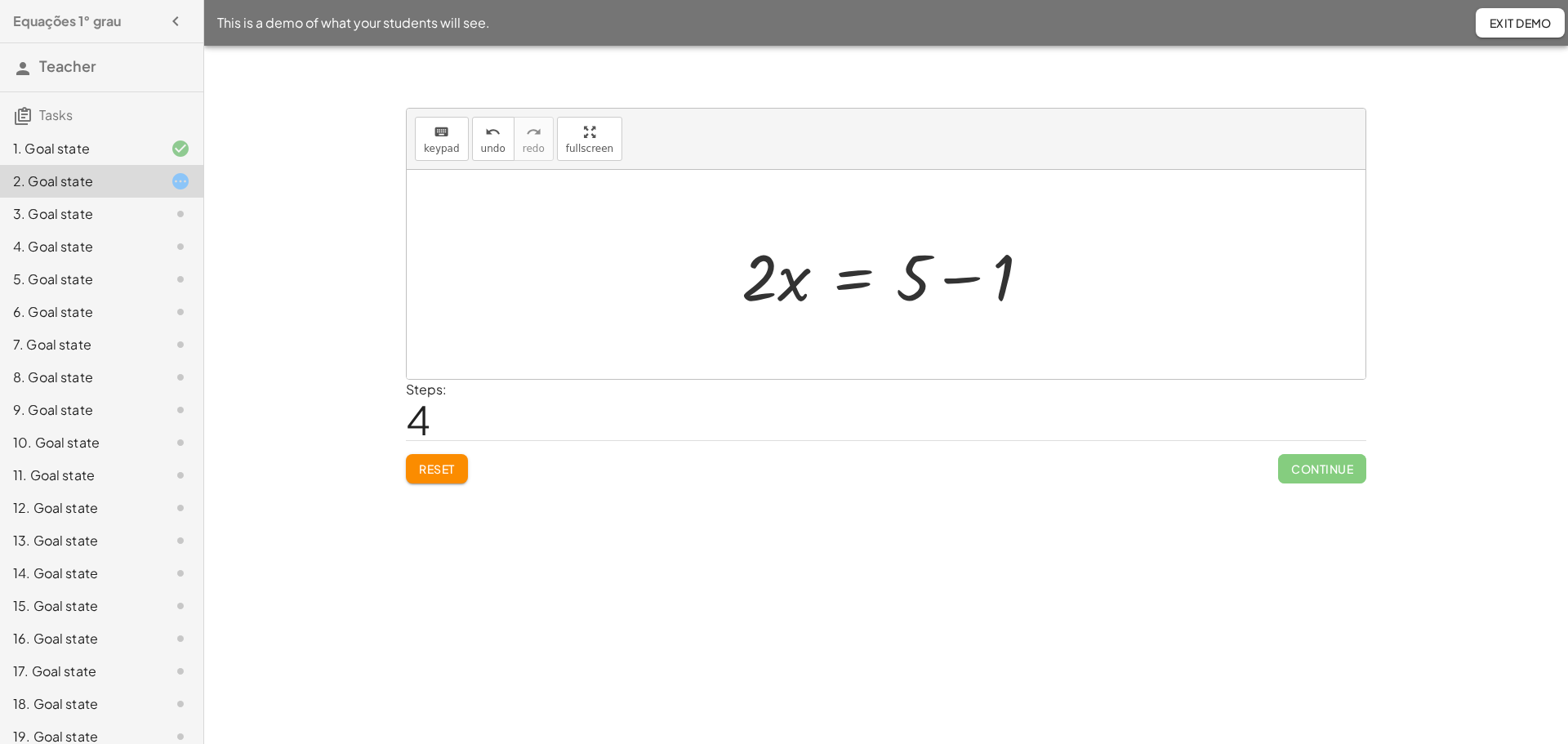
click at [952, 280] on div at bounding box center [892, 275] width 318 height 84
drag, startPoint x: 806, startPoint y: 274, endPoint x: 950, endPoint y: 337, distance: 157.2
click at [931, 276] on div at bounding box center [892, 275] width 212 height 126
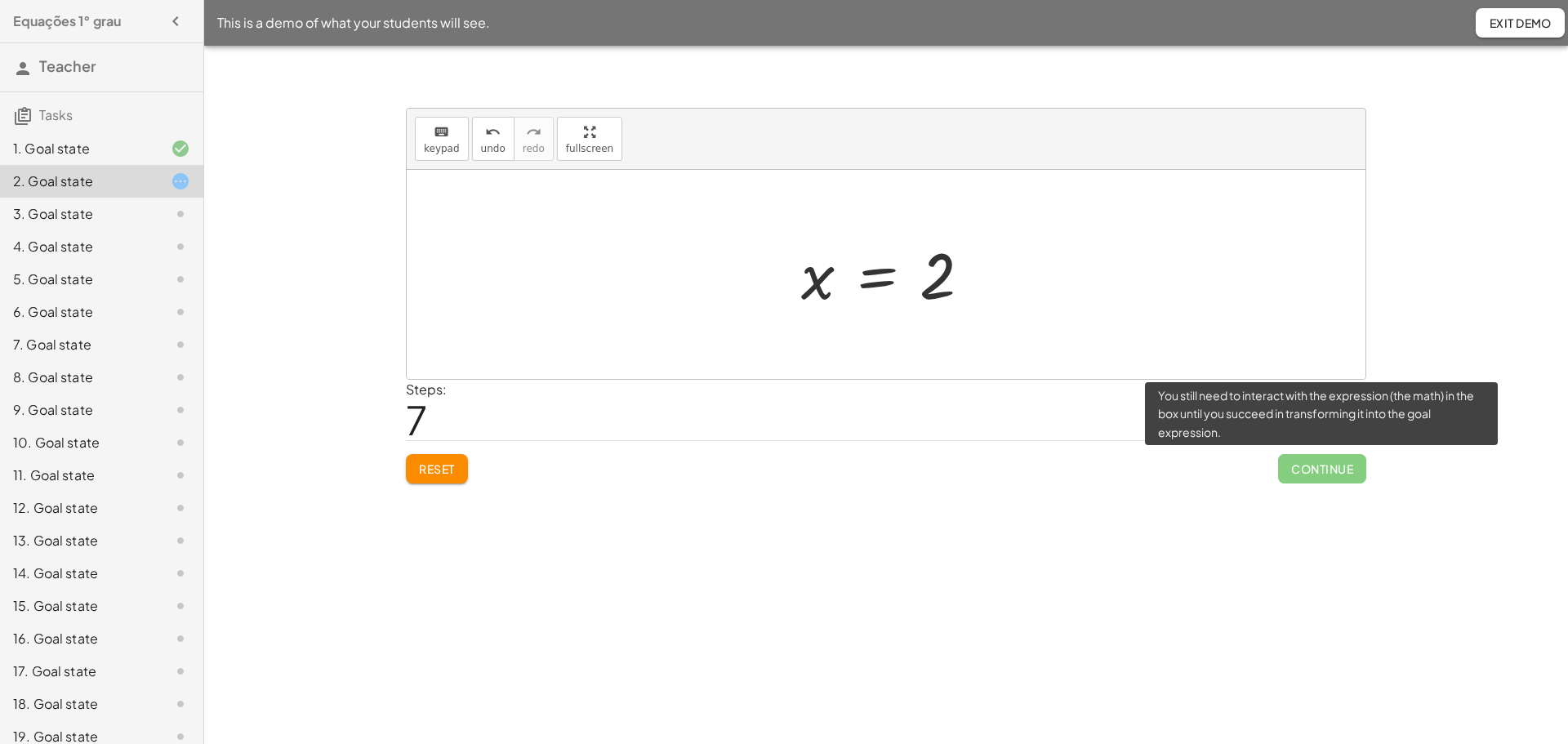
click at [1301, 457] on span "Continue" at bounding box center [1322, 468] width 88 height 29
